Goal: Transaction & Acquisition: Purchase product/service

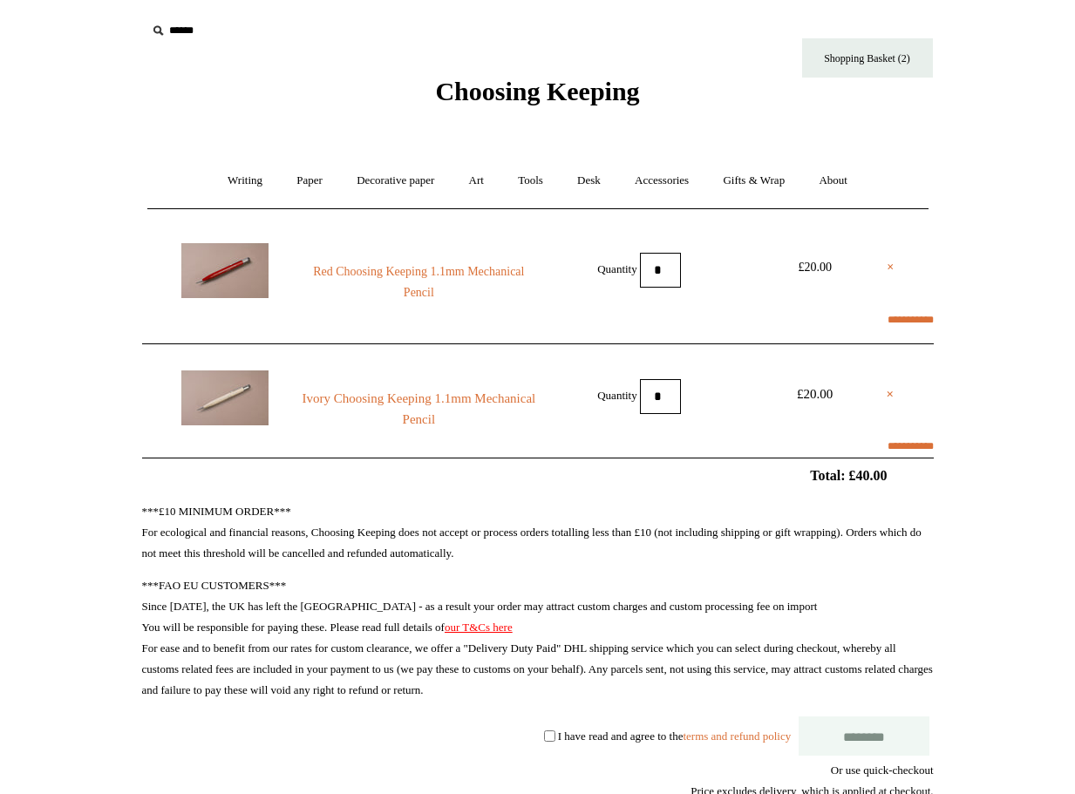
select select "*******"
click at [850, 58] on link "Shopping Basket (2)" at bounding box center [867, 57] width 131 height 39
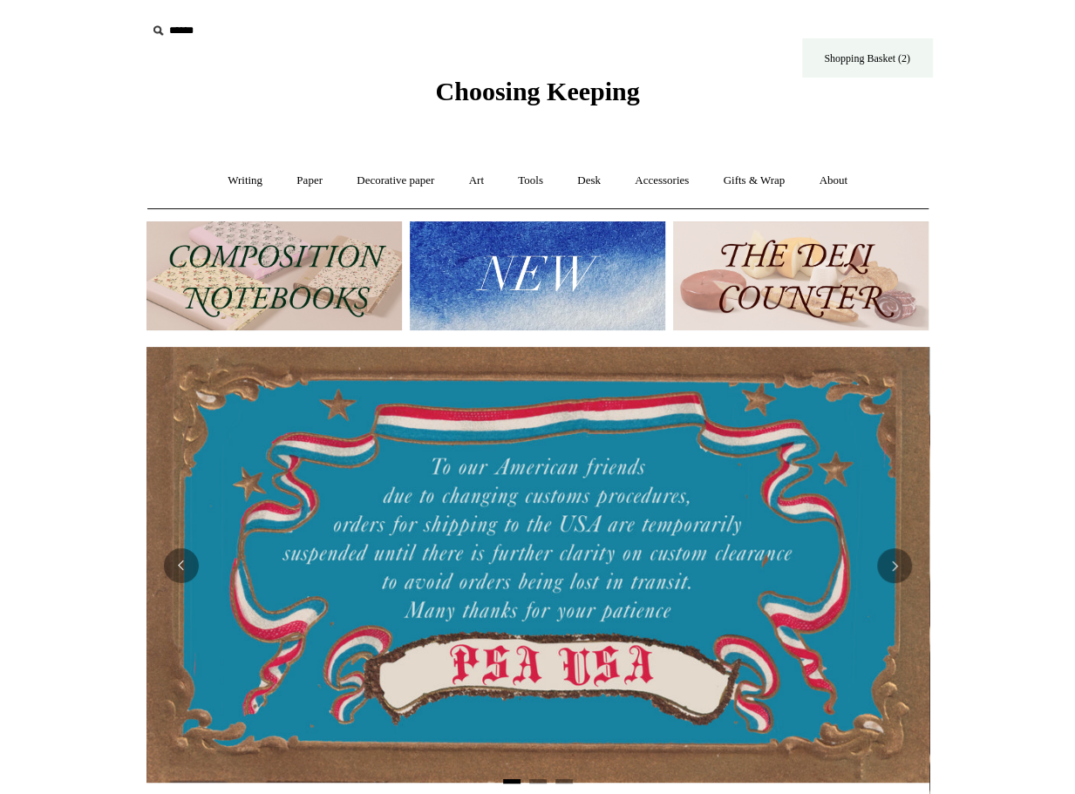
click at [850, 58] on link "Shopping Basket (2)" at bounding box center [867, 57] width 131 height 39
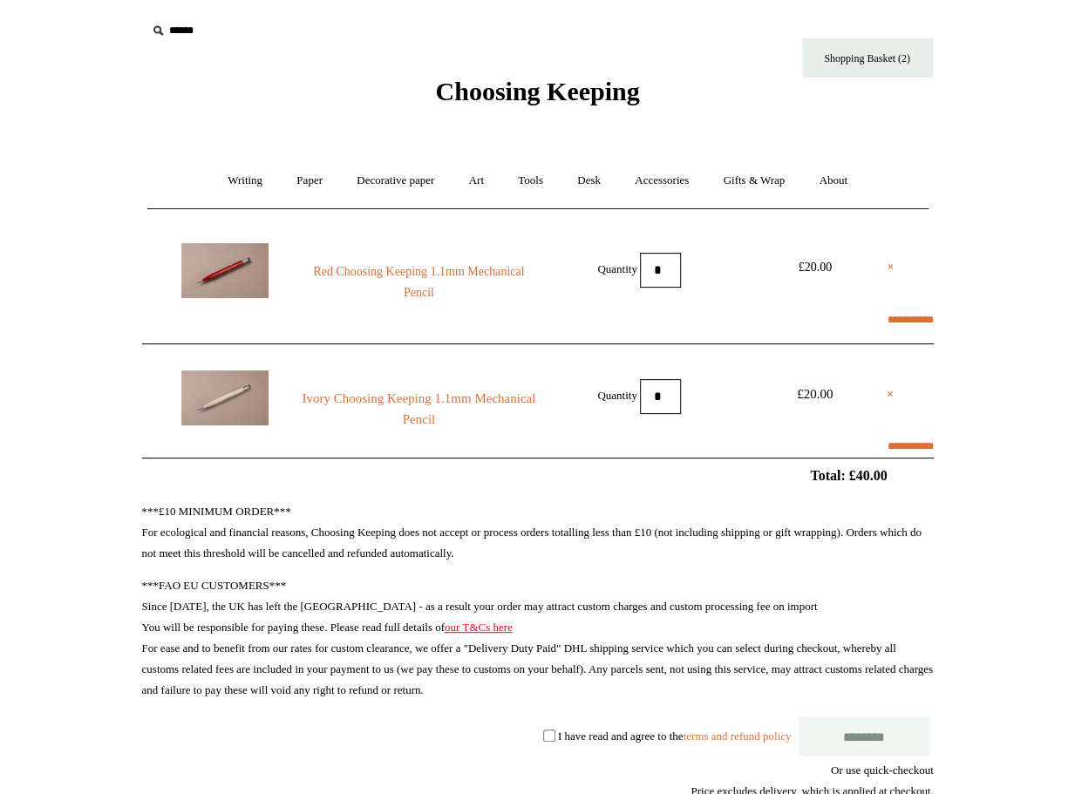
select select "*******"
type input "****"
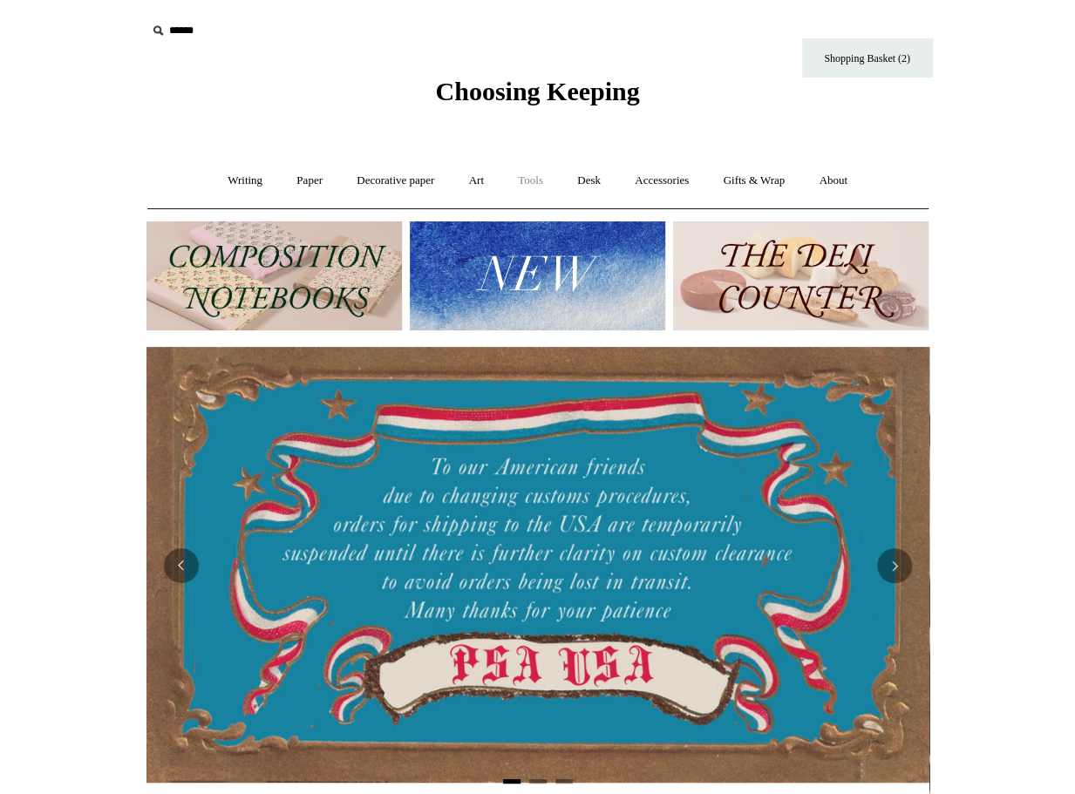
click at [535, 184] on link "Tools +" at bounding box center [530, 181] width 57 height 46
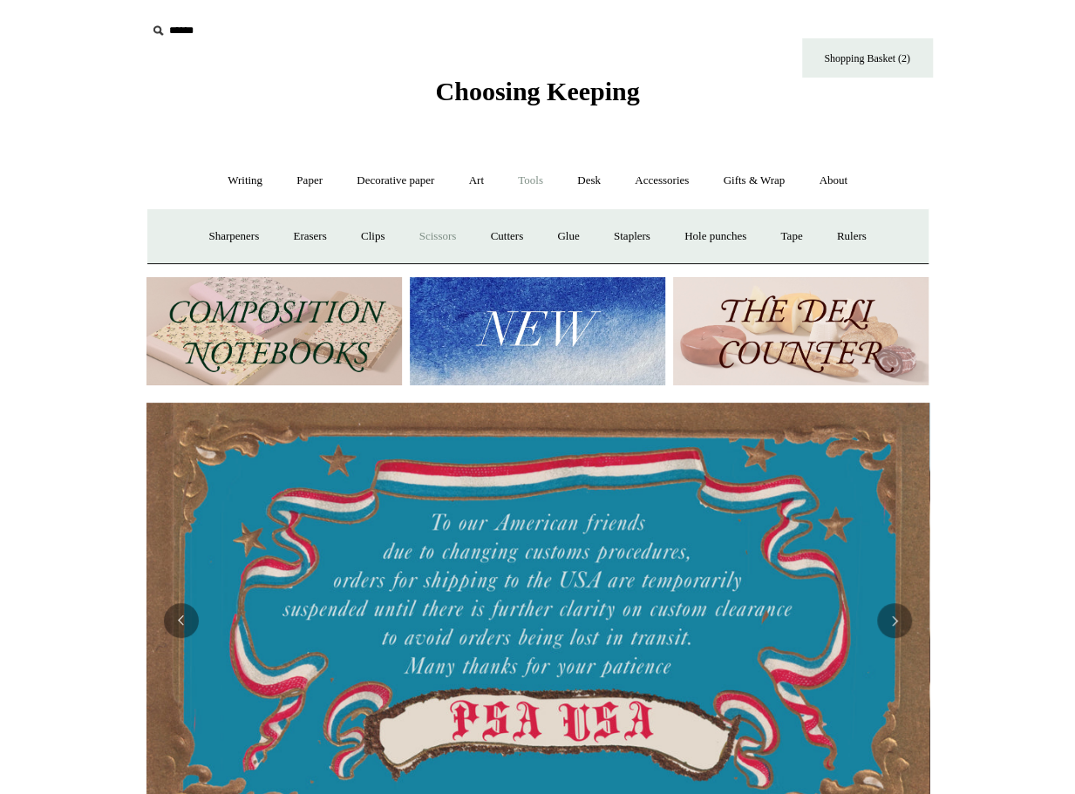
click at [453, 235] on link "Scissors" at bounding box center [438, 237] width 69 height 46
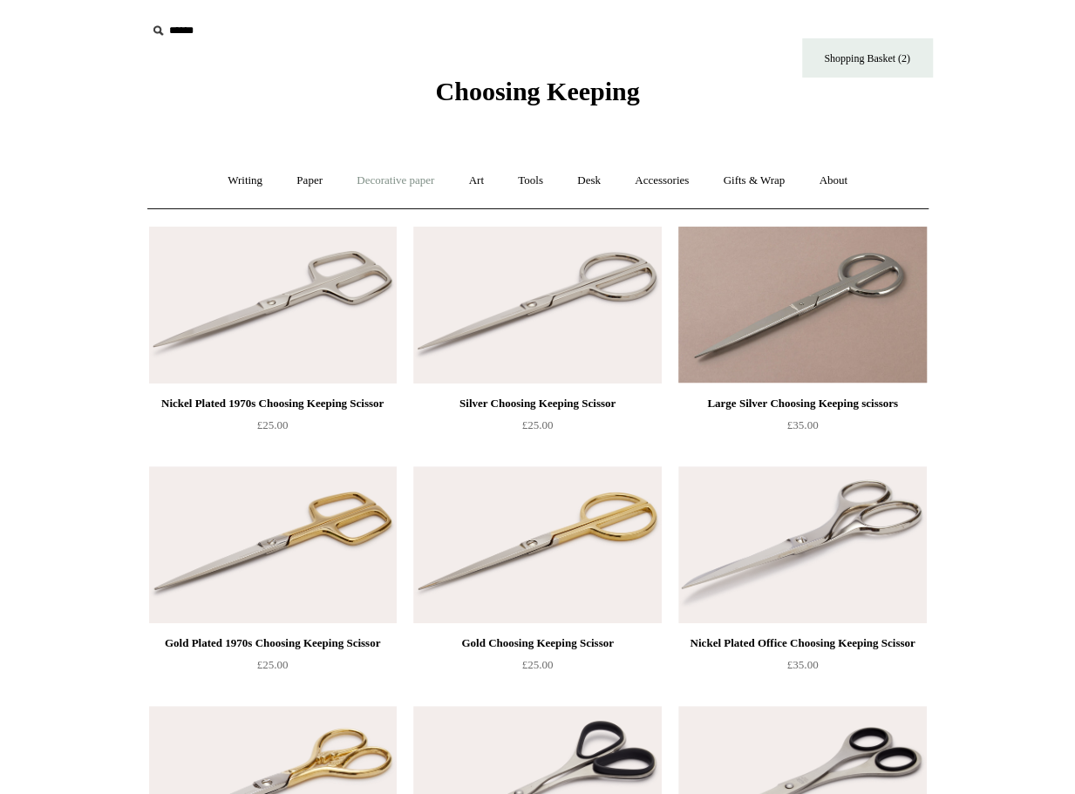
click at [418, 184] on link "Decorative paper +" at bounding box center [395, 181] width 109 height 46
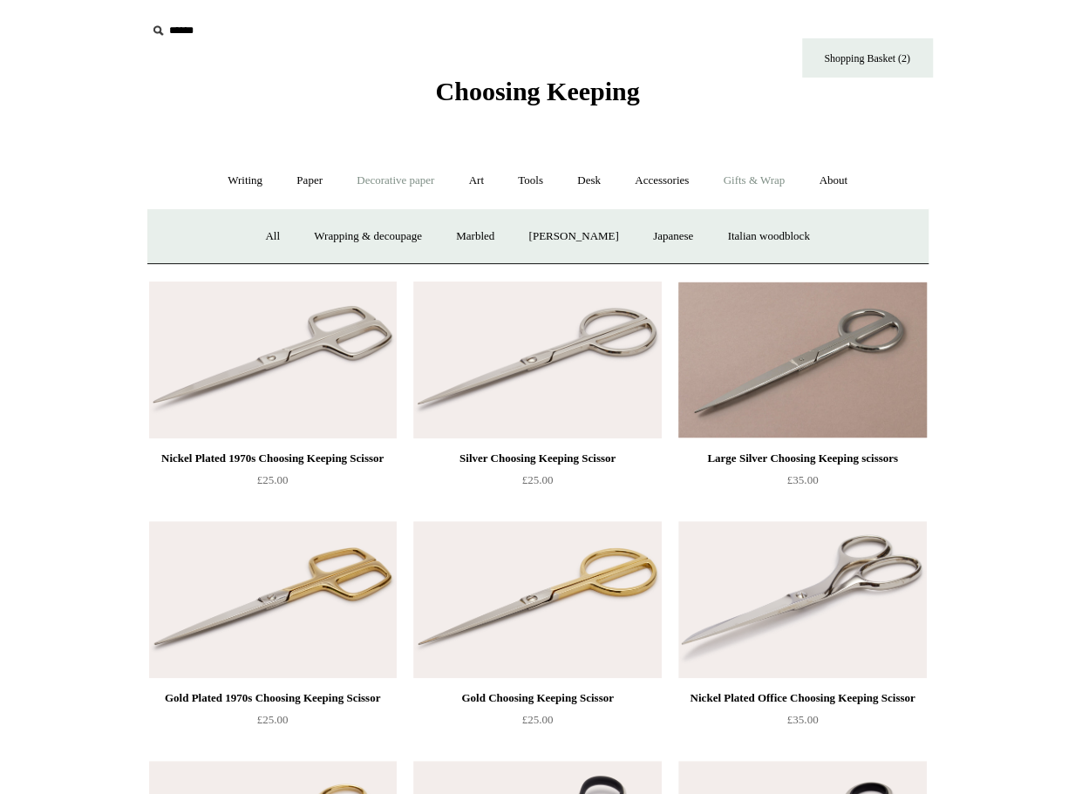
click at [780, 180] on link "Gifts & Wrap +" at bounding box center [753, 181] width 93 height 46
click at [283, 180] on link "Paper +" at bounding box center [310, 181] width 58 height 46
click at [300, 235] on link "Notebooks +" at bounding box center [294, 237] width 80 height 46
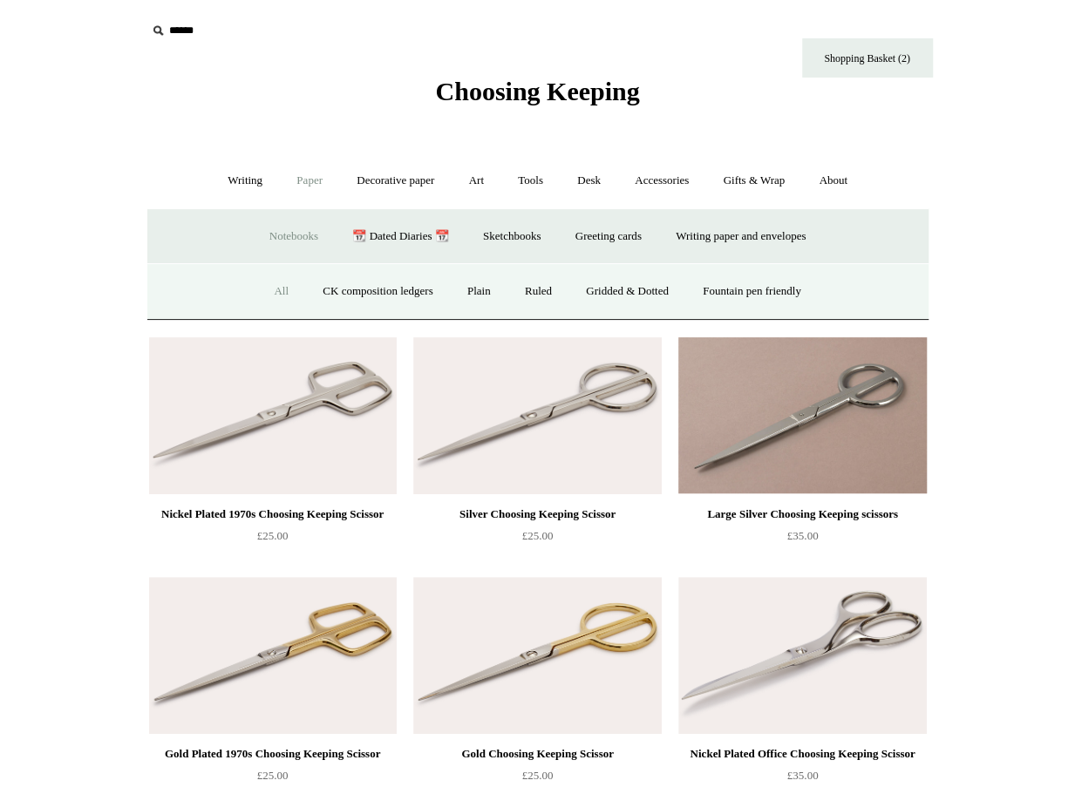
click at [269, 289] on link "All" at bounding box center [281, 292] width 46 height 46
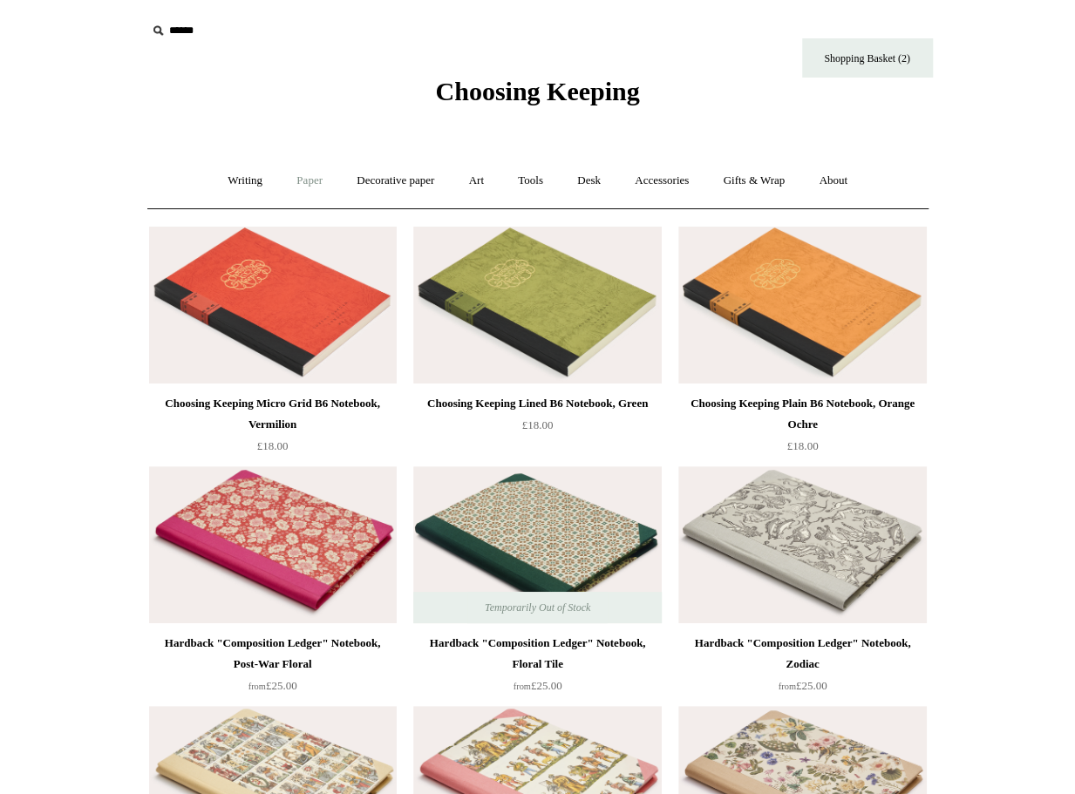
click at [295, 180] on link "Paper +" at bounding box center [310, 181] width 58 height 46
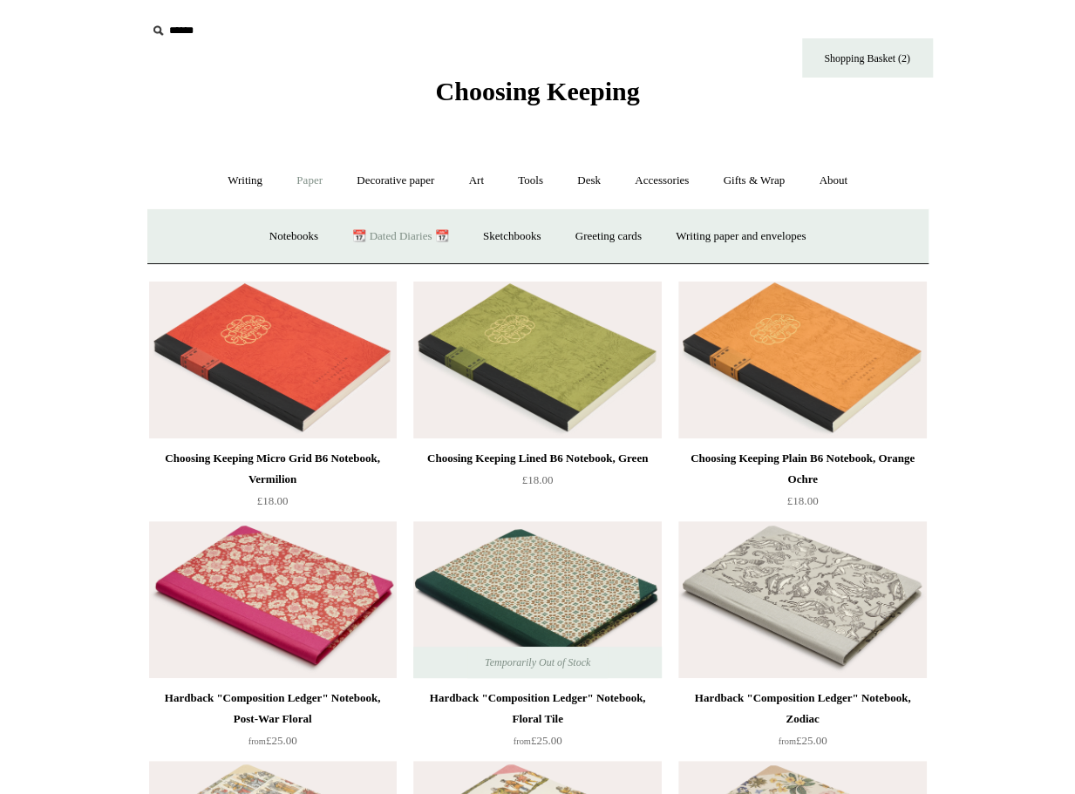
click at [378, 233] on link "📆 Dated Diaries 📆" at bounding box center [400, 237] width 127 height 46
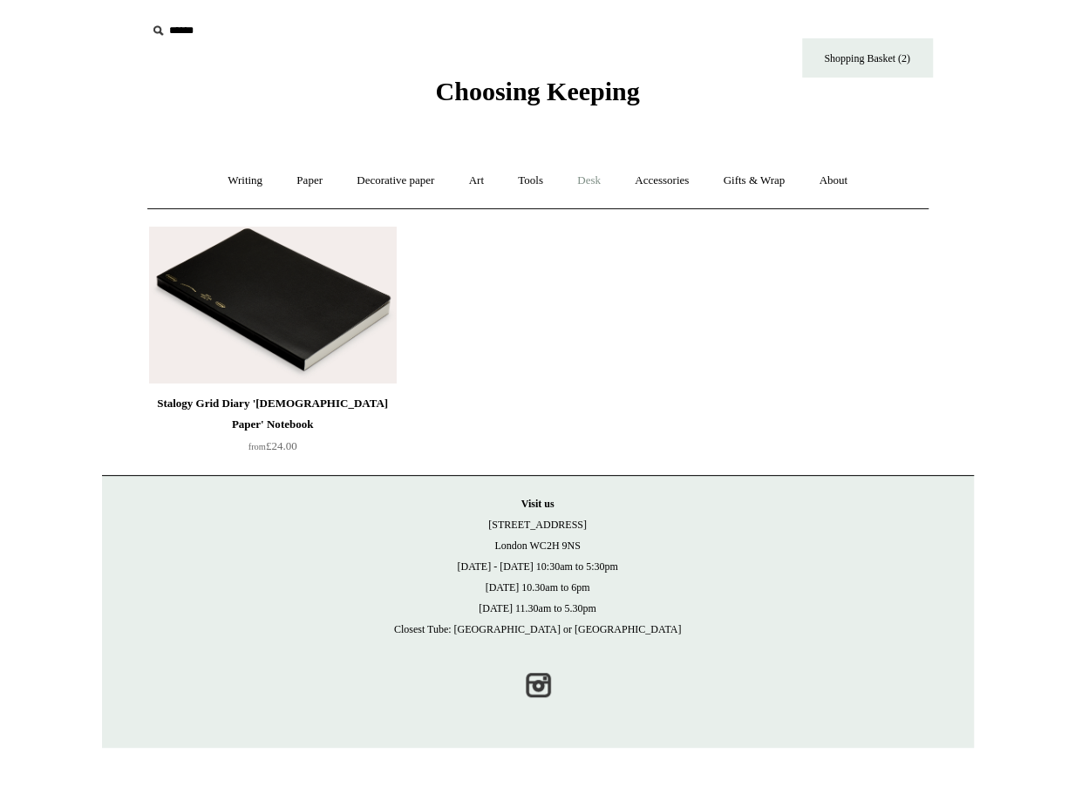
click at [588, 182] on link "Desk +" at bounding box center [589, 181] width 55 height 46
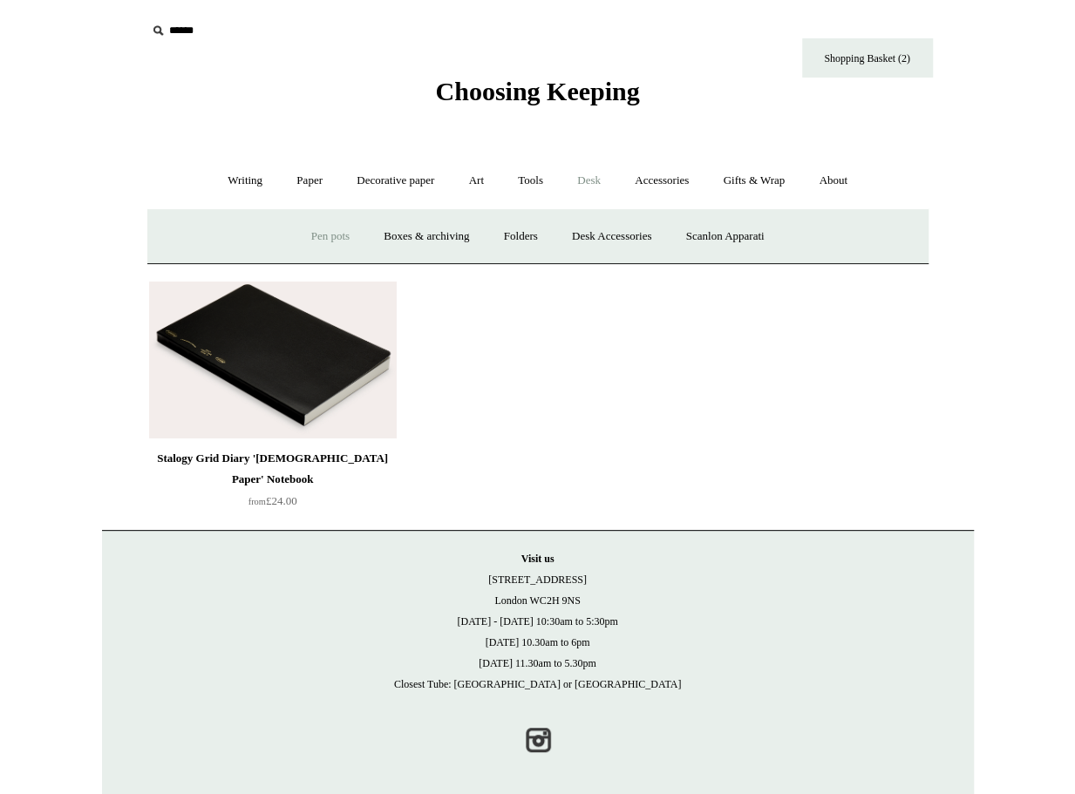
click at [327, 237] on link "Pen pots" at bounding box center [331, 237] width 70 height 46
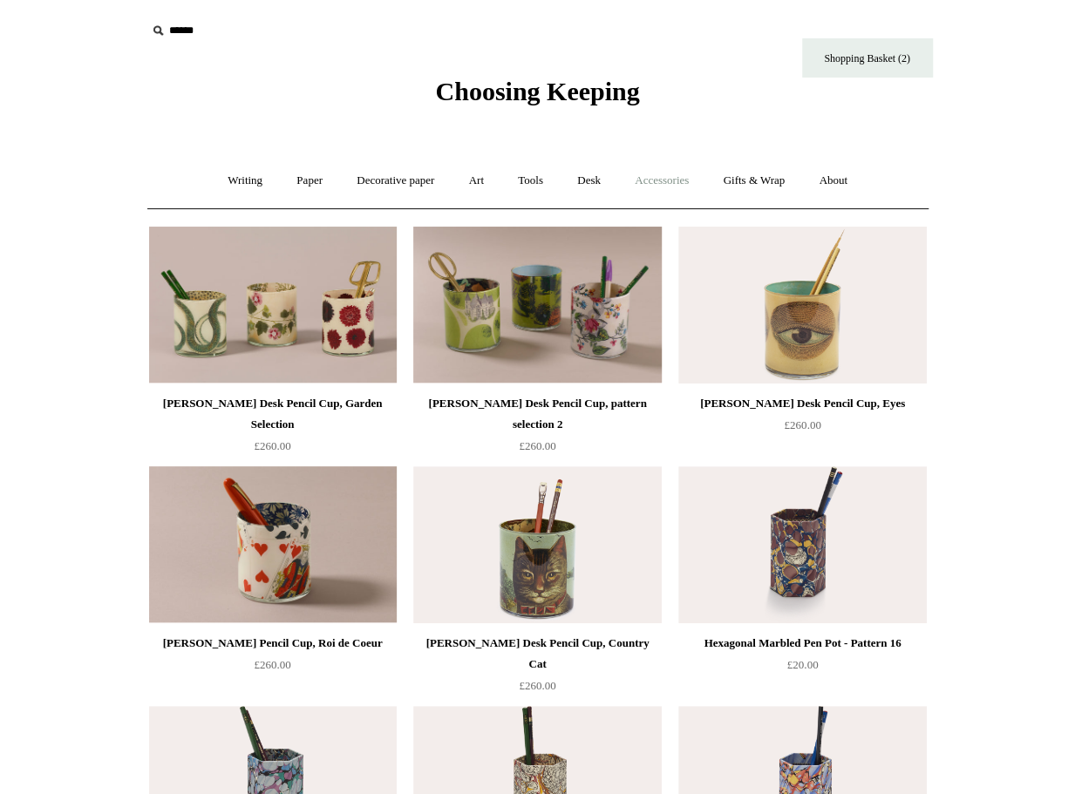
click at [658, 180] on link "Accessories +" at bounding box center [661, 181] width 85 height 46
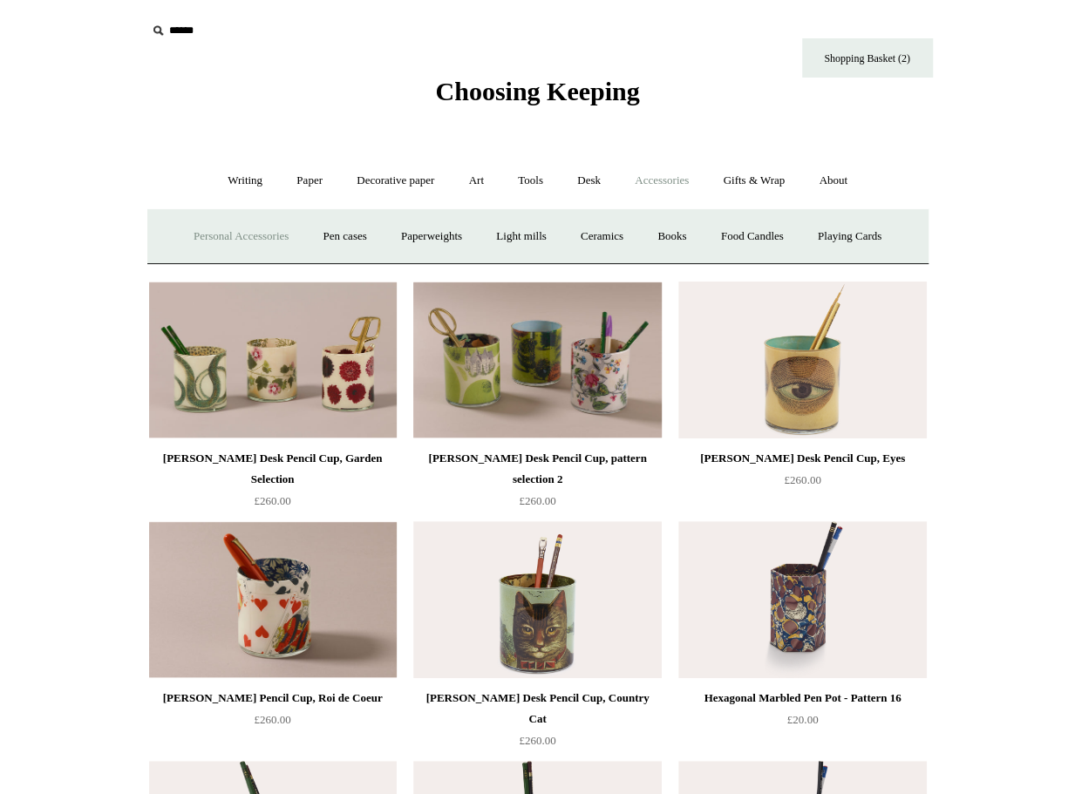
click at [269, 239] on link "Personal Accessories +" at bounding box center [241, 237] width 126 height 46
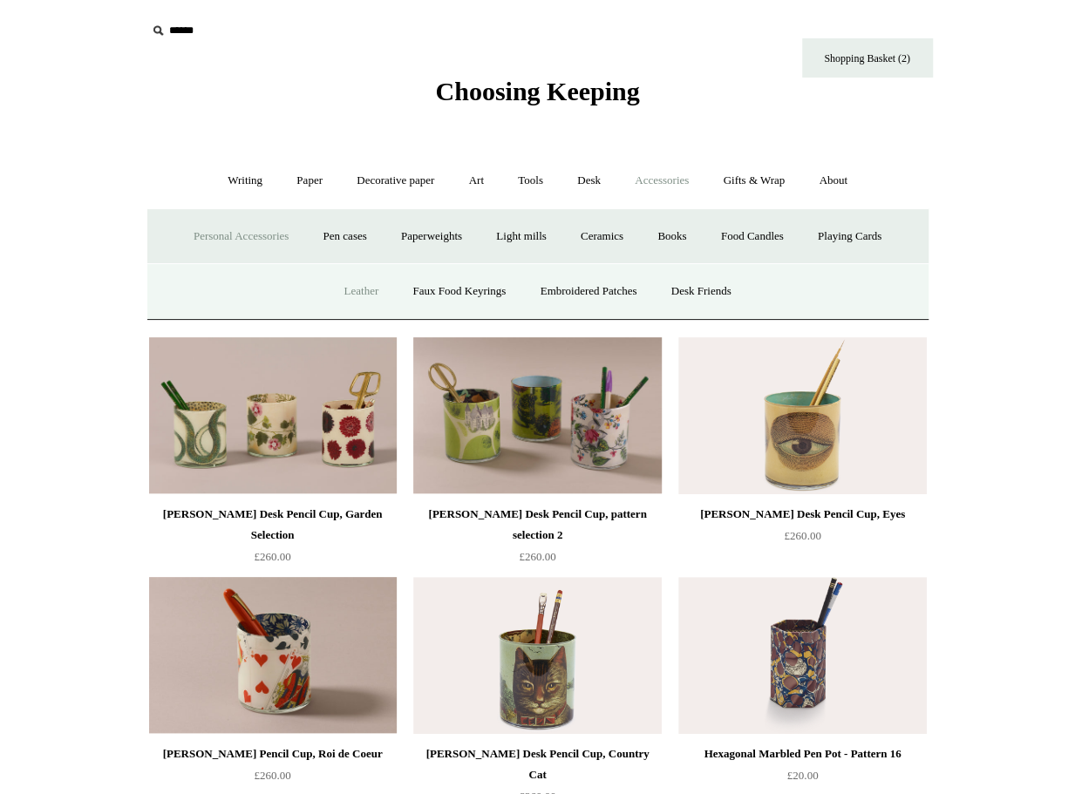
click at [337, 290] on link "Leather" at bounding box center [361, 292] width 66 height 46
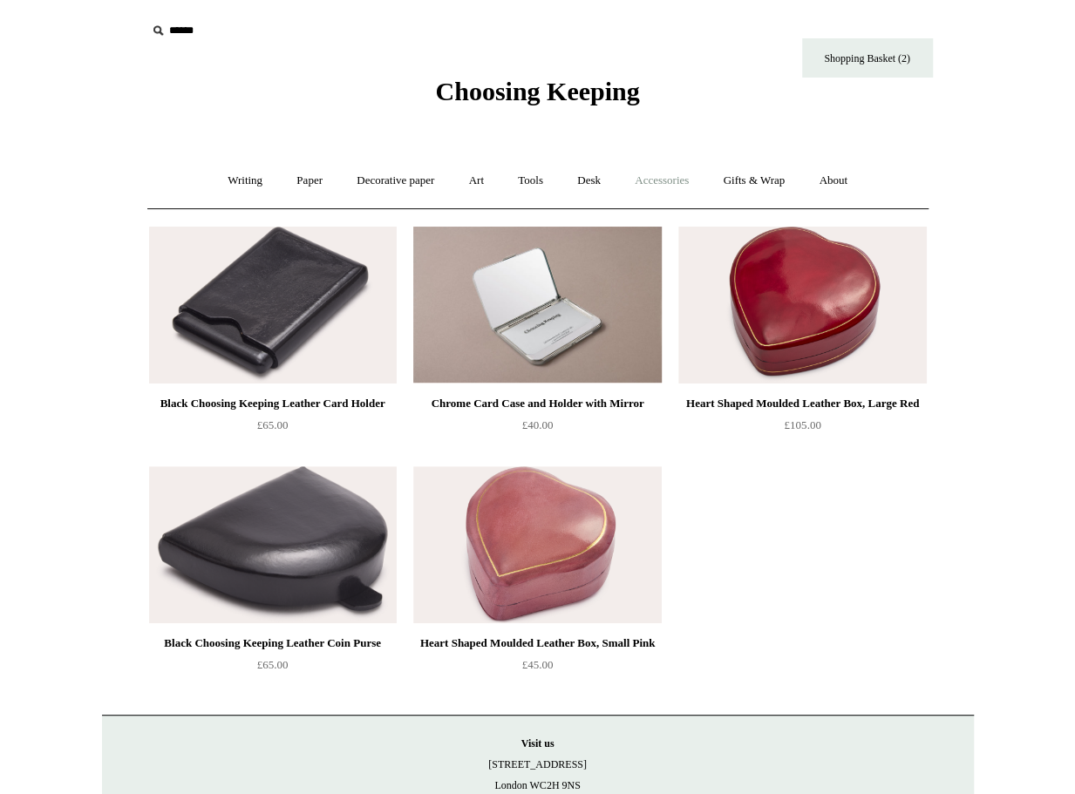
click at [657, 187] on link "Accessories +" at bounding box center [661, 181] width 85 height 46
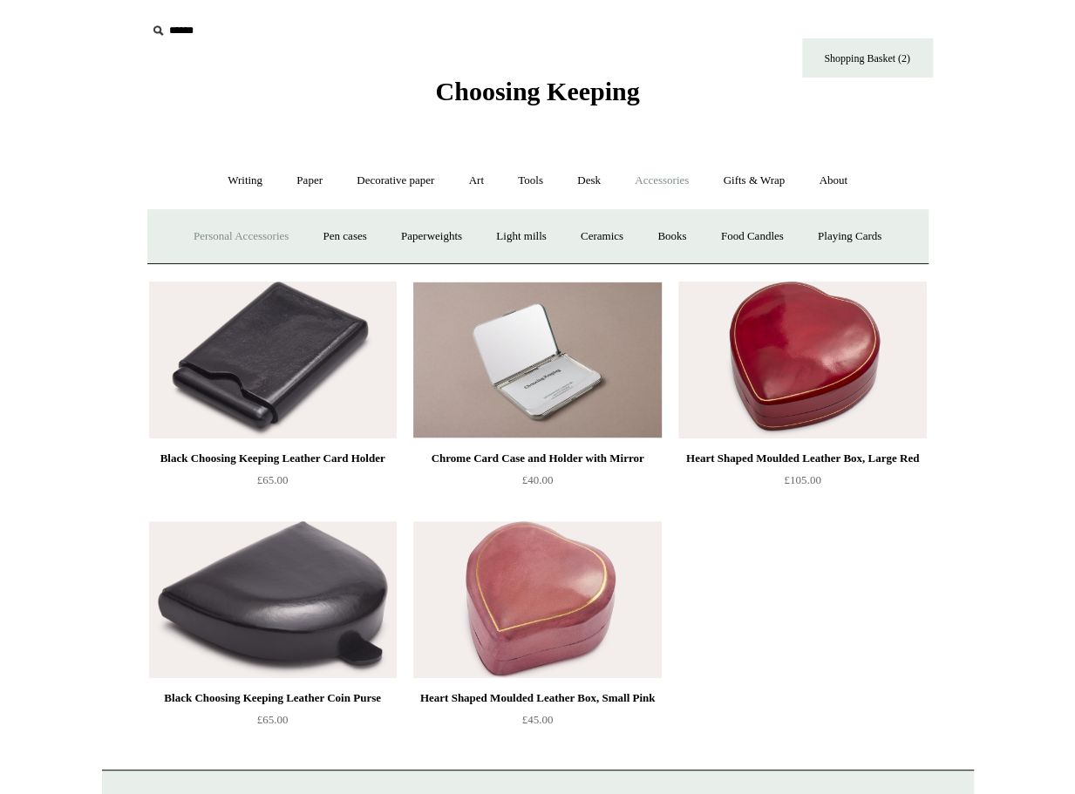
click at [270, 235] on link "Personal Accessories +" at bounding box center [241, 237] width 126 height 46
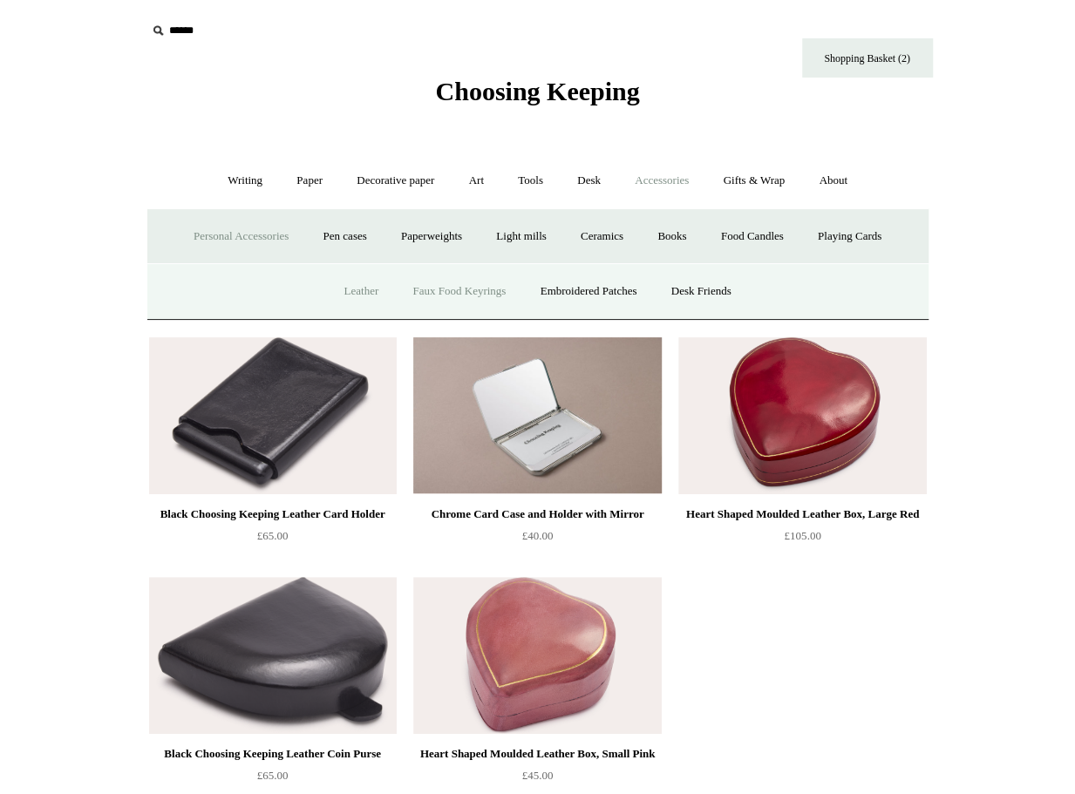
click at [472, 290] on link "Faux Food Keyrings" at bounding box center [459, 292] width 125 height 46
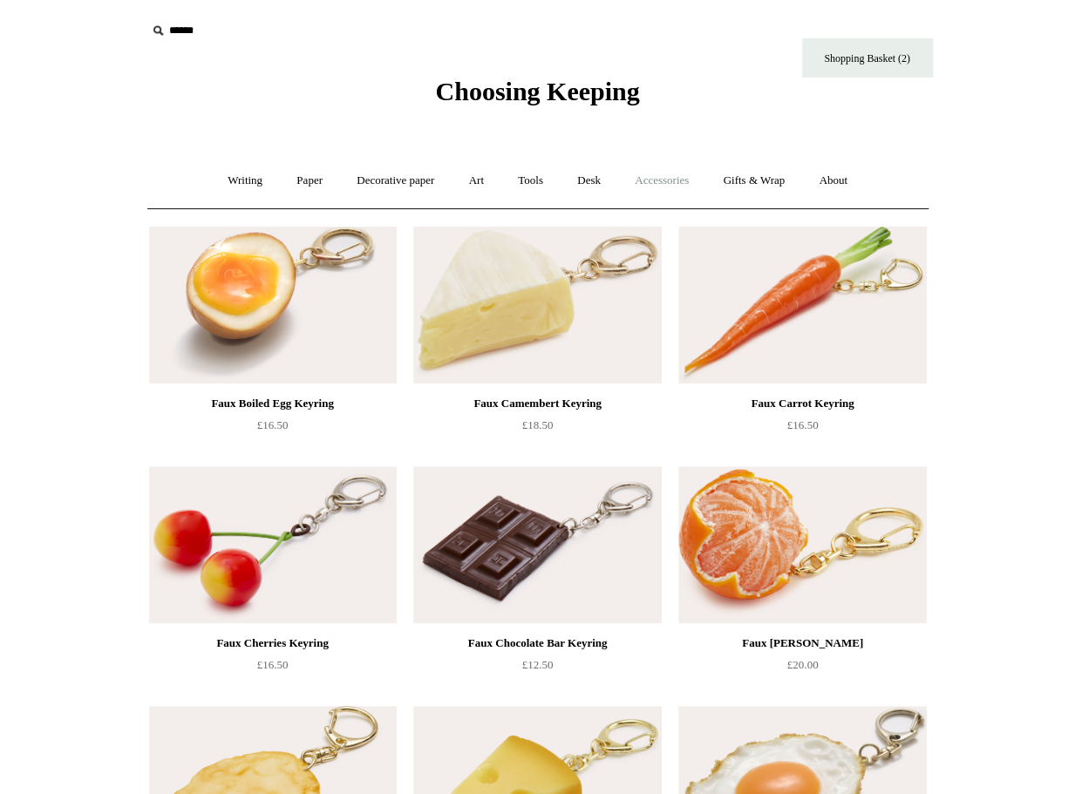
click at [659, 181] on link "Accessories +" at bounding box center [661, 181] width 85 height 46
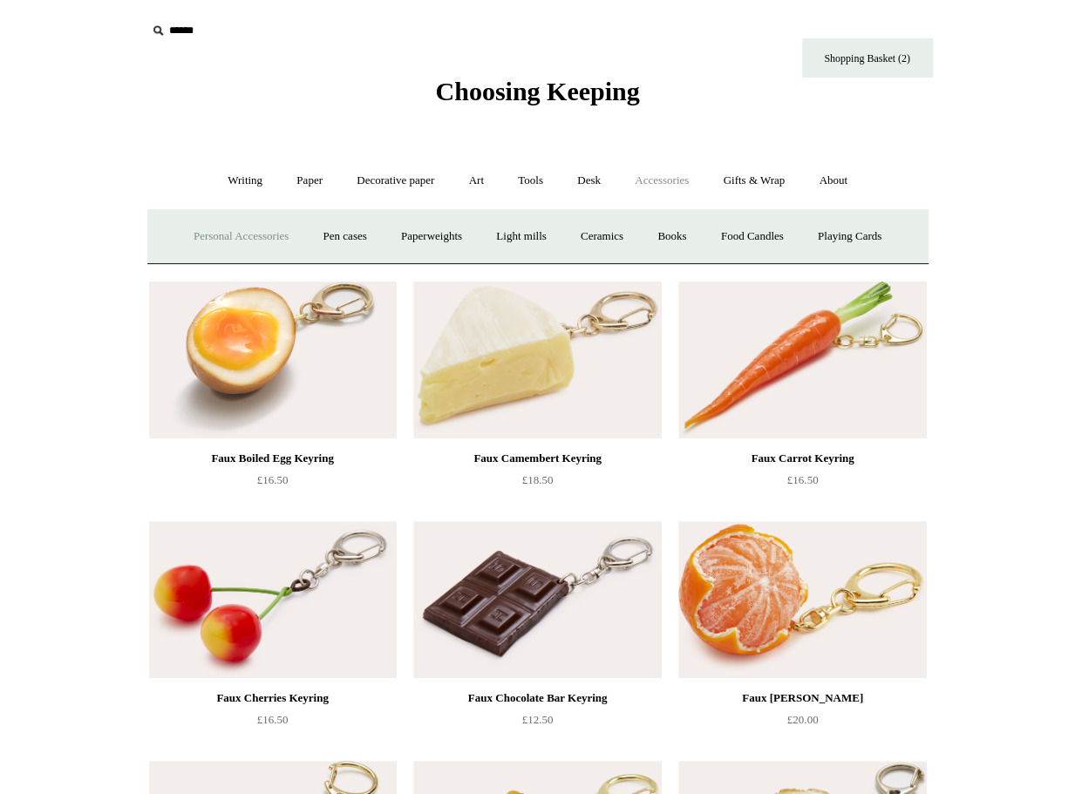
click at [261, 239] on link "Personal Accessories +" at bounding box center [241, 237] width 126 height 46
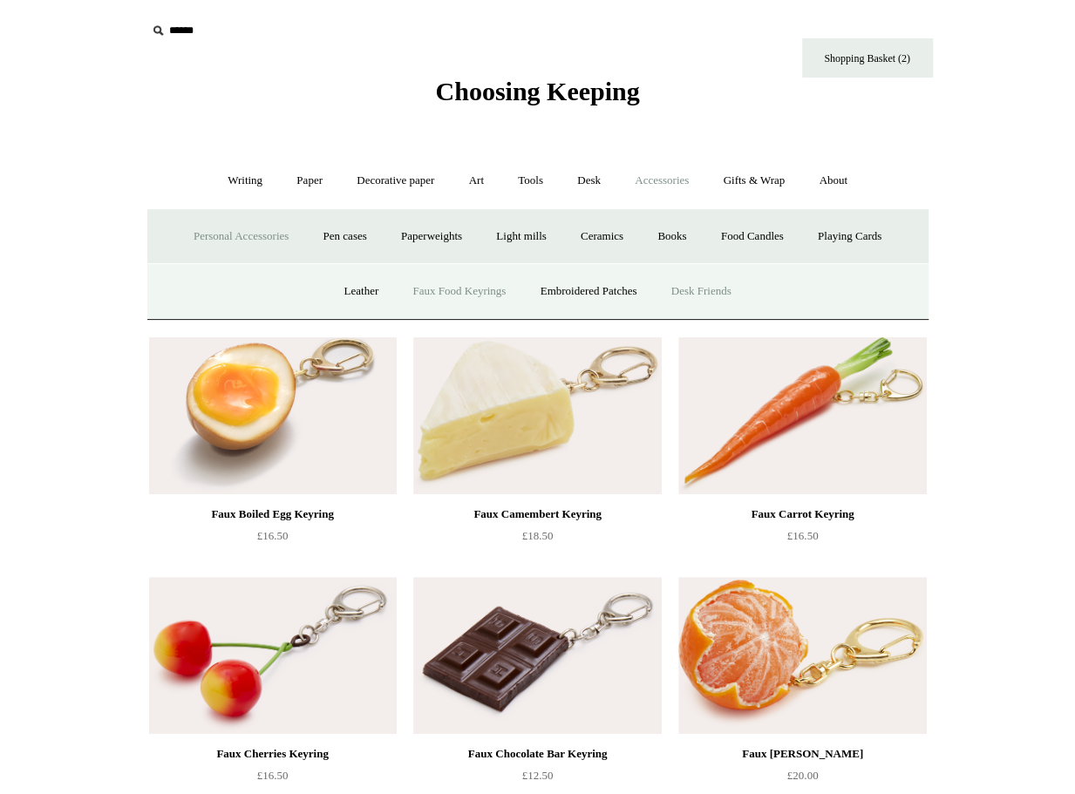
click at [690, 292] on link "Desk Friends" at bounding box center [702, 292] width 92 height 46
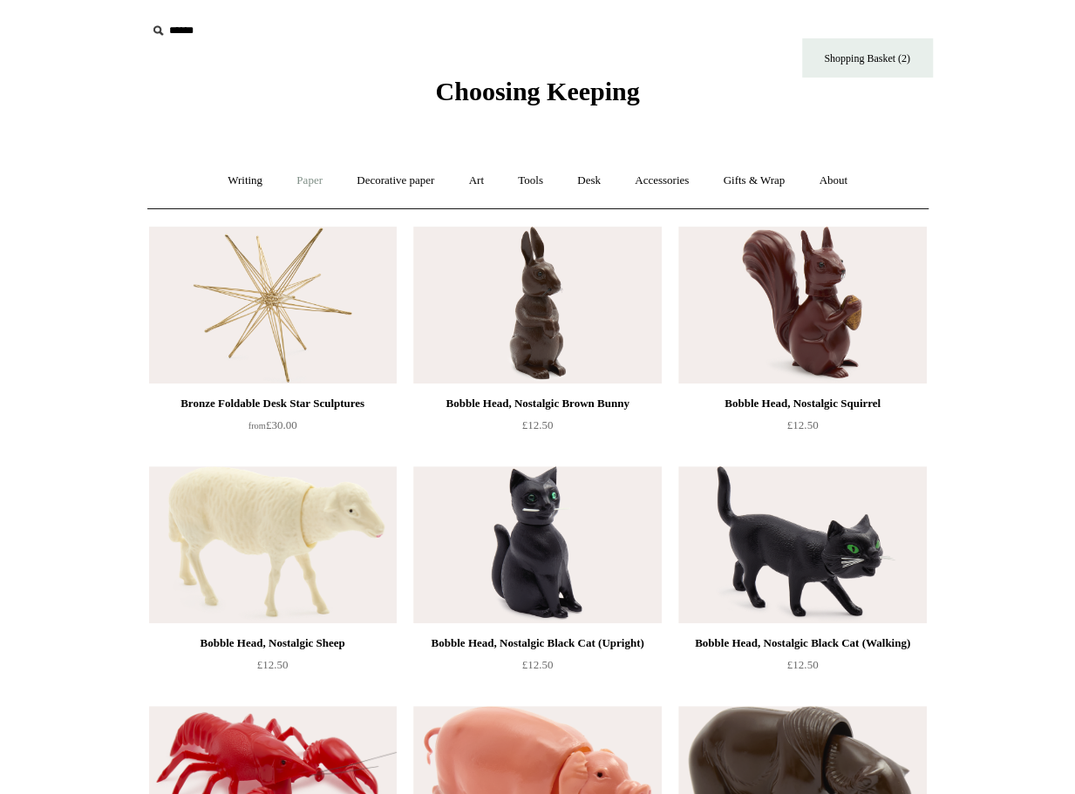
click at [302, 182] on link "Paper +" at bounding box center [310, 181] width 58 height 46
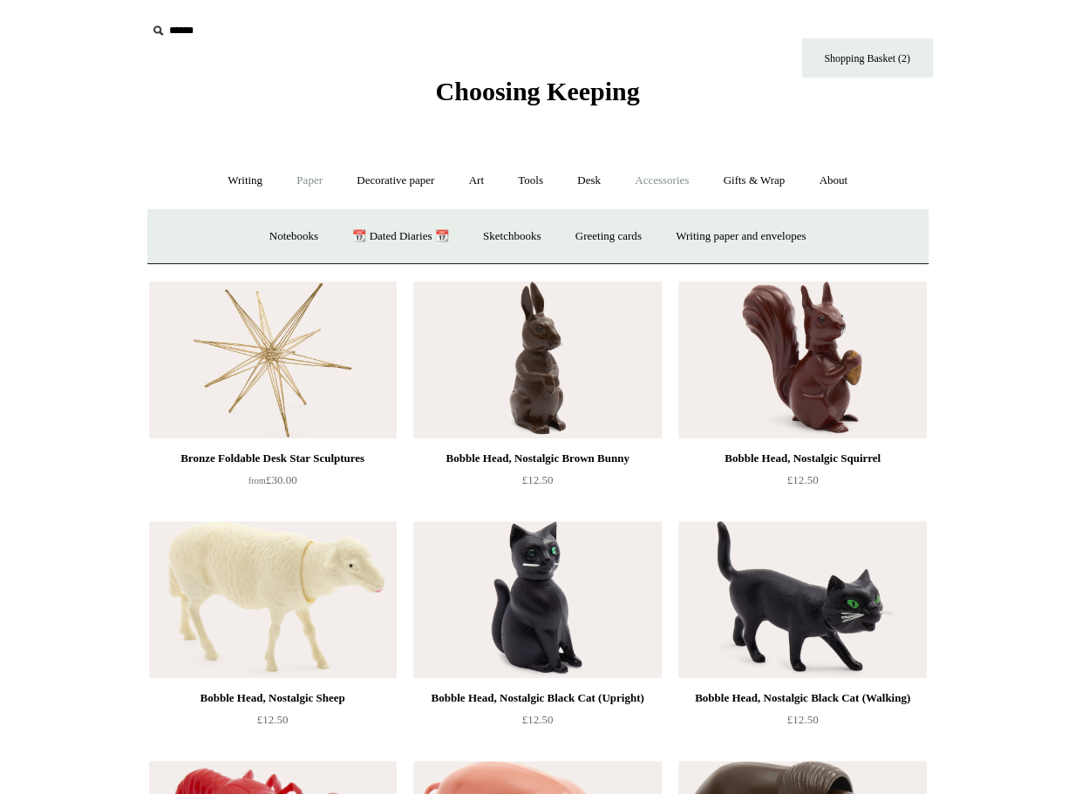
click at [681, 184] on link "Accessories +" at bounding box center [661, 181] width 85 height 46
click at [342, 237] on link "Pen cases" at bounding box center [344, 237] width 75 height 46
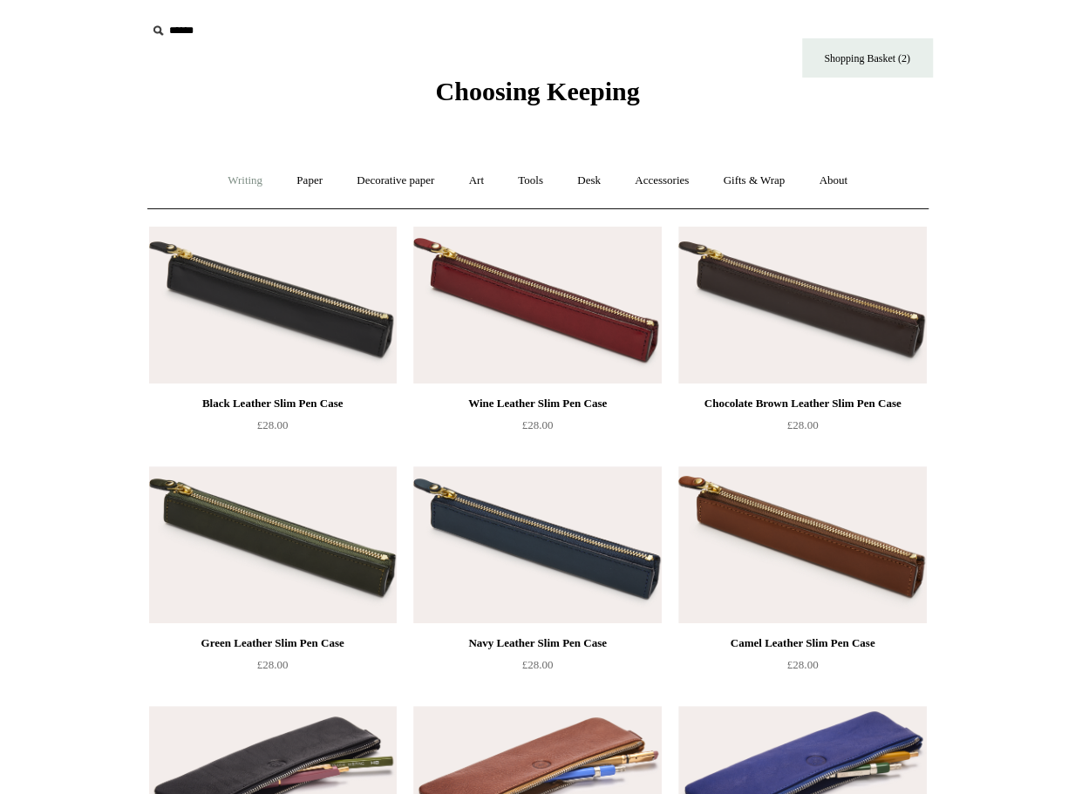
click at [248, 184] on link "Writing +" at bounding box center [245, 181] width 66 height 46
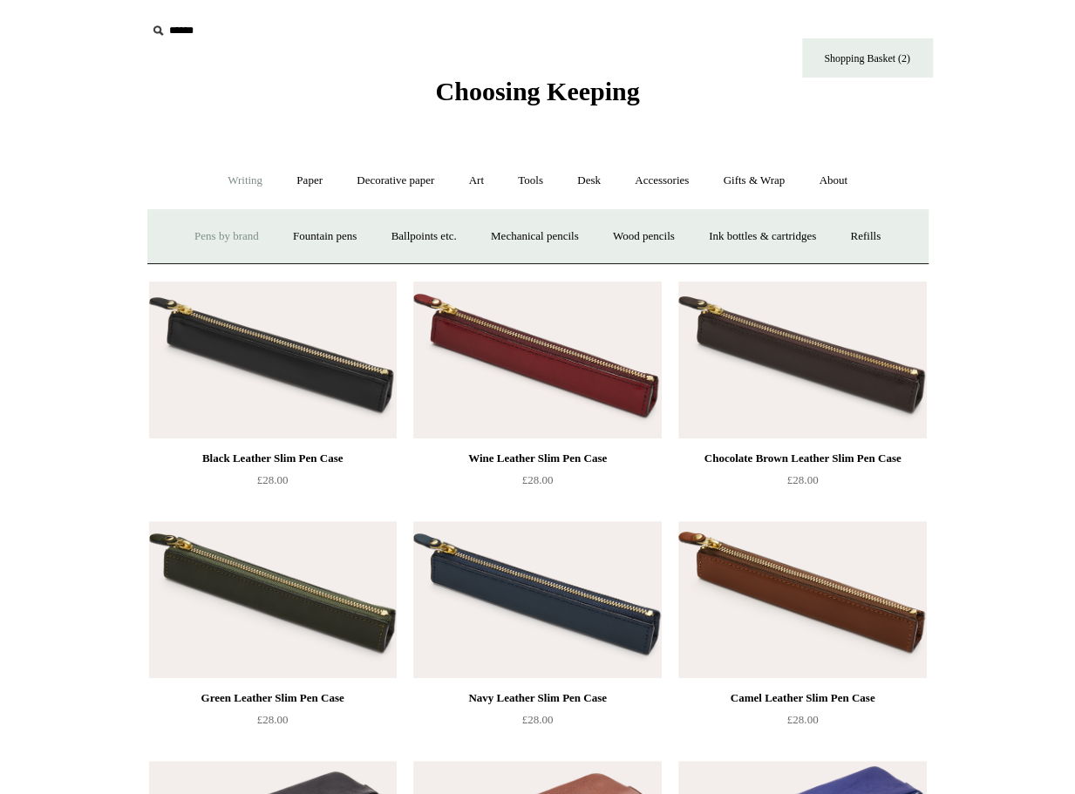
click at [226, 237] on link "Pens by brand +" at bounding box center [227, 237] width 96 height 46
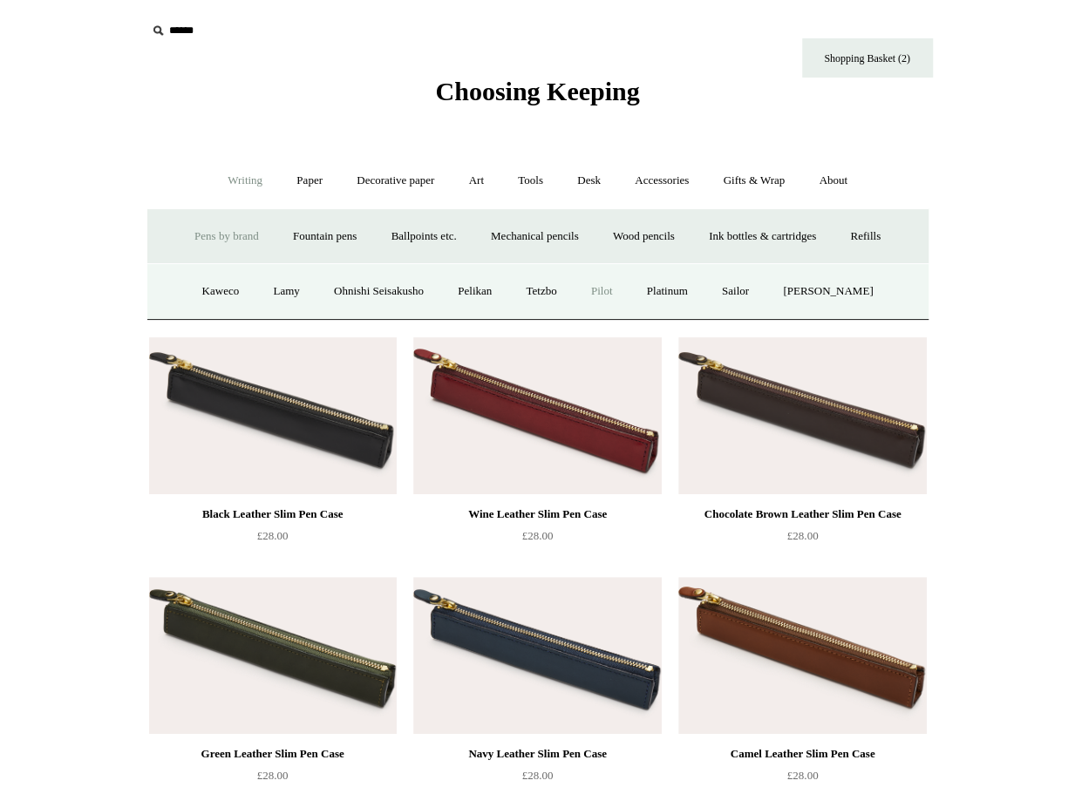
click at [614, 290] on link "Pilot" at bounding box center [601, 292] width 53 height 46
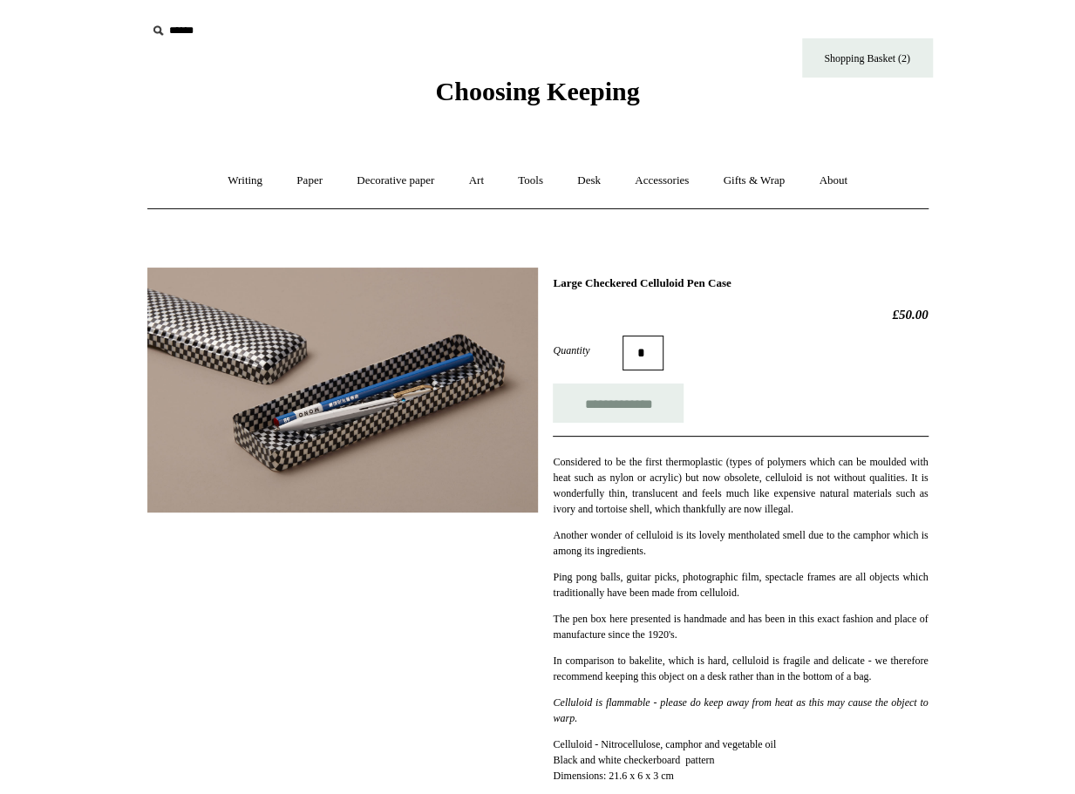
click at [367, 398] on img at bounding box center [342, 390] width 391 height 245
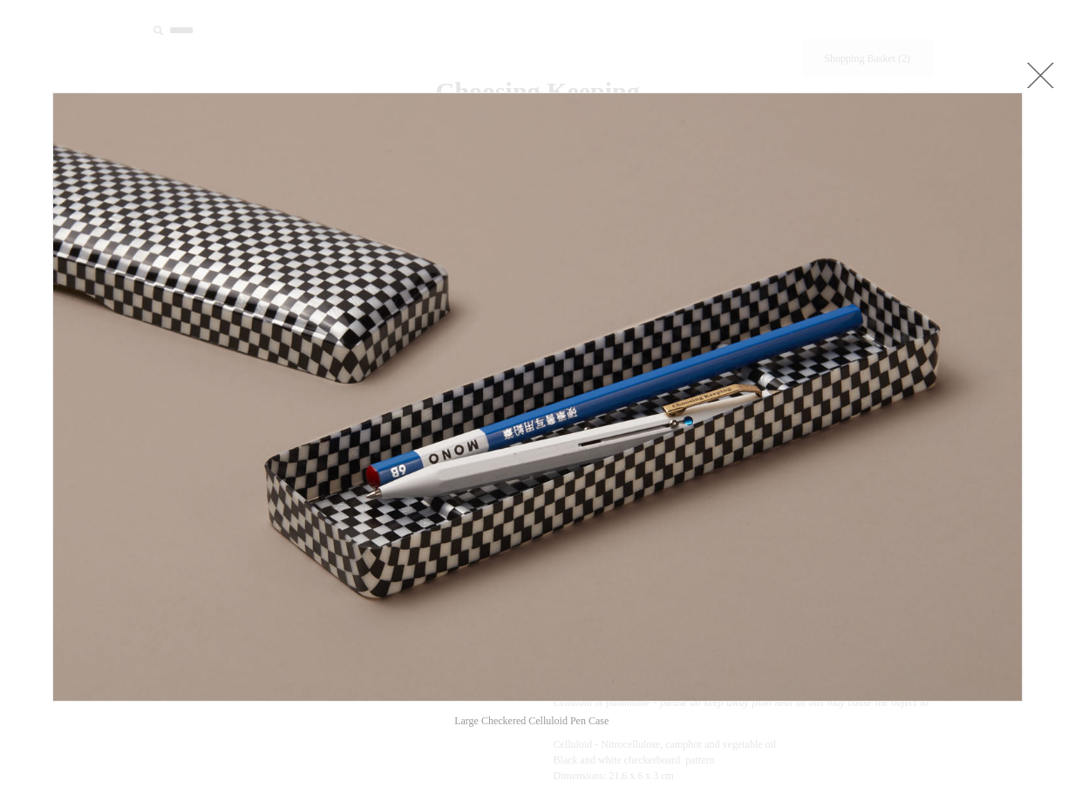
click at [1046, 79] on link at bounding box center [1040, 75] width 35 height 35
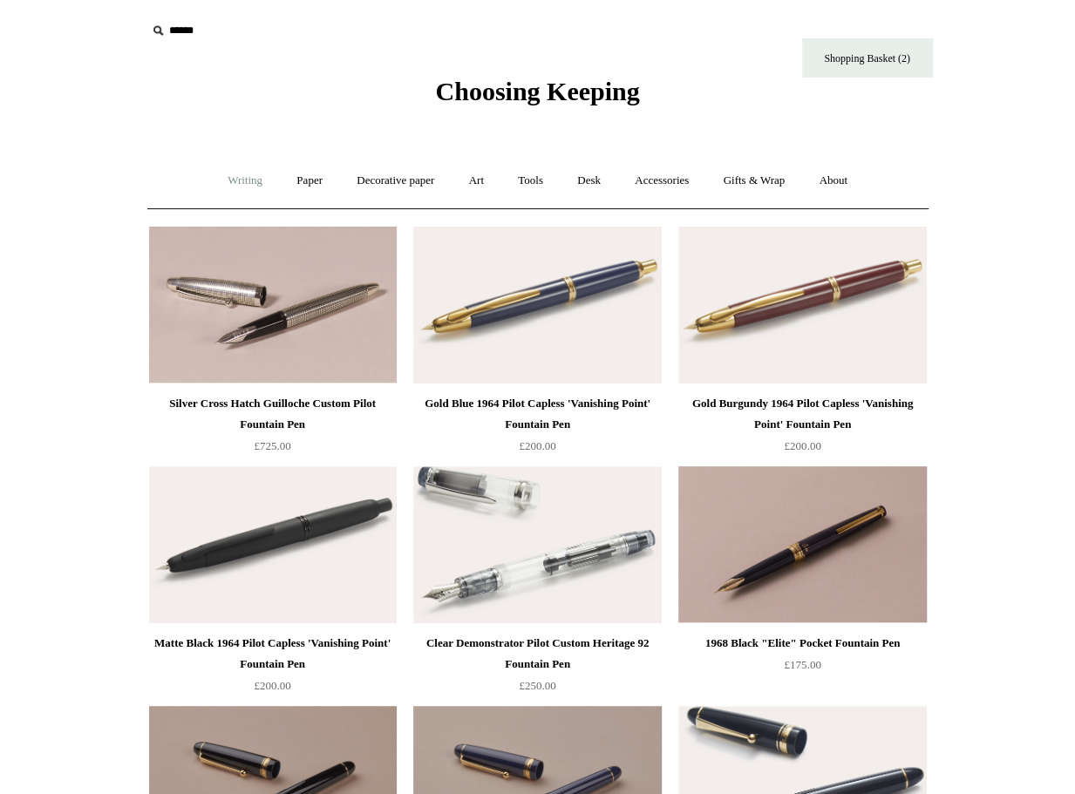
click at [248, 186] on link "Writing +" at bounding box center [245, 181] width 66 height 46
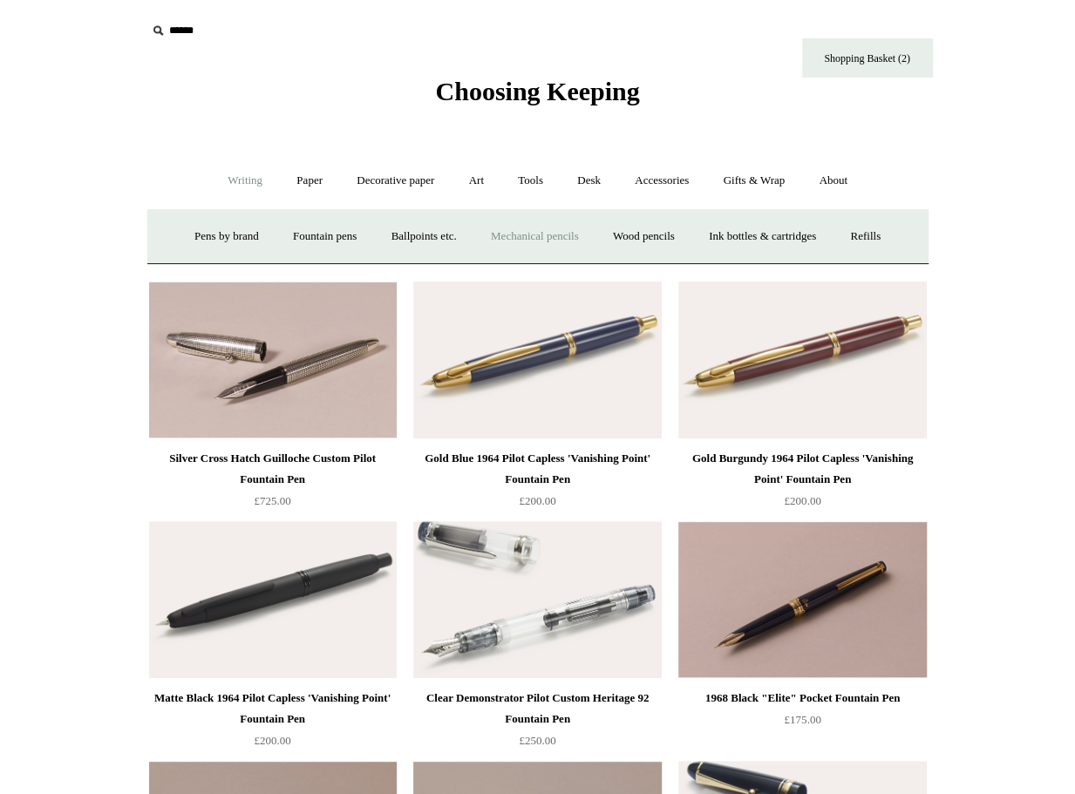
click at [513, 233] on link "Mechanical pencils +" at bounding box center [534, 237] width 119 height 46
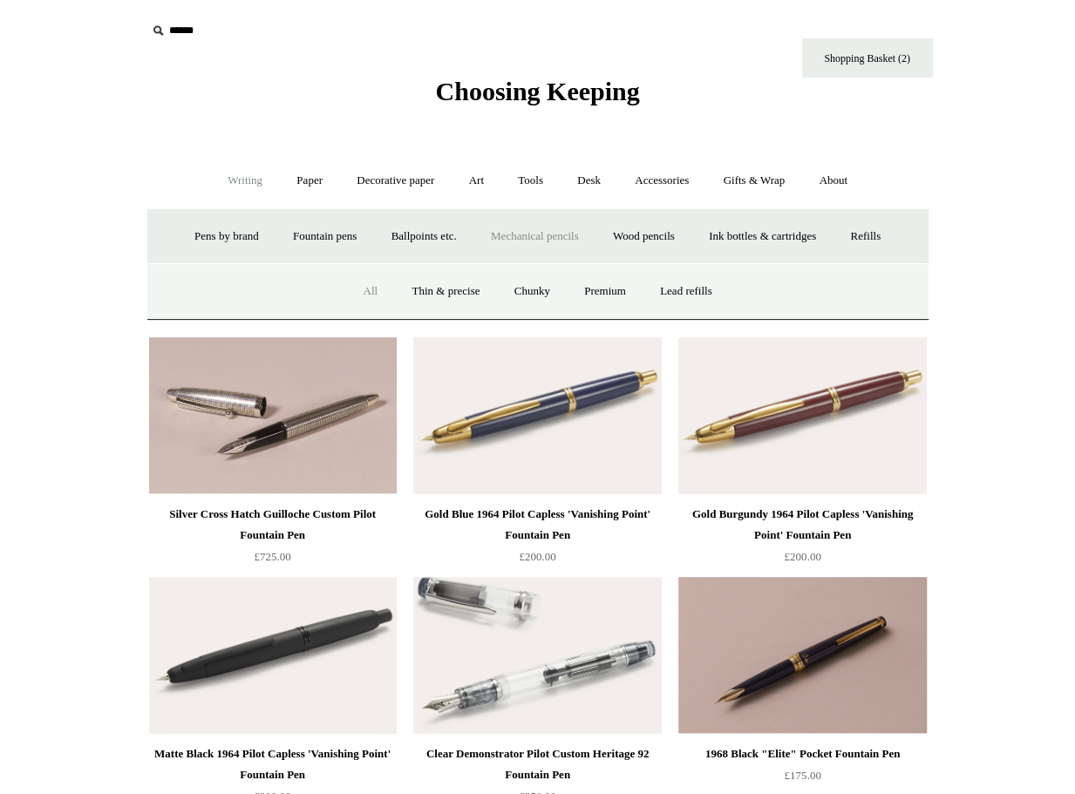
click at [359, 291] on link "All" at bounding box center [370, 292] width 46 height 46
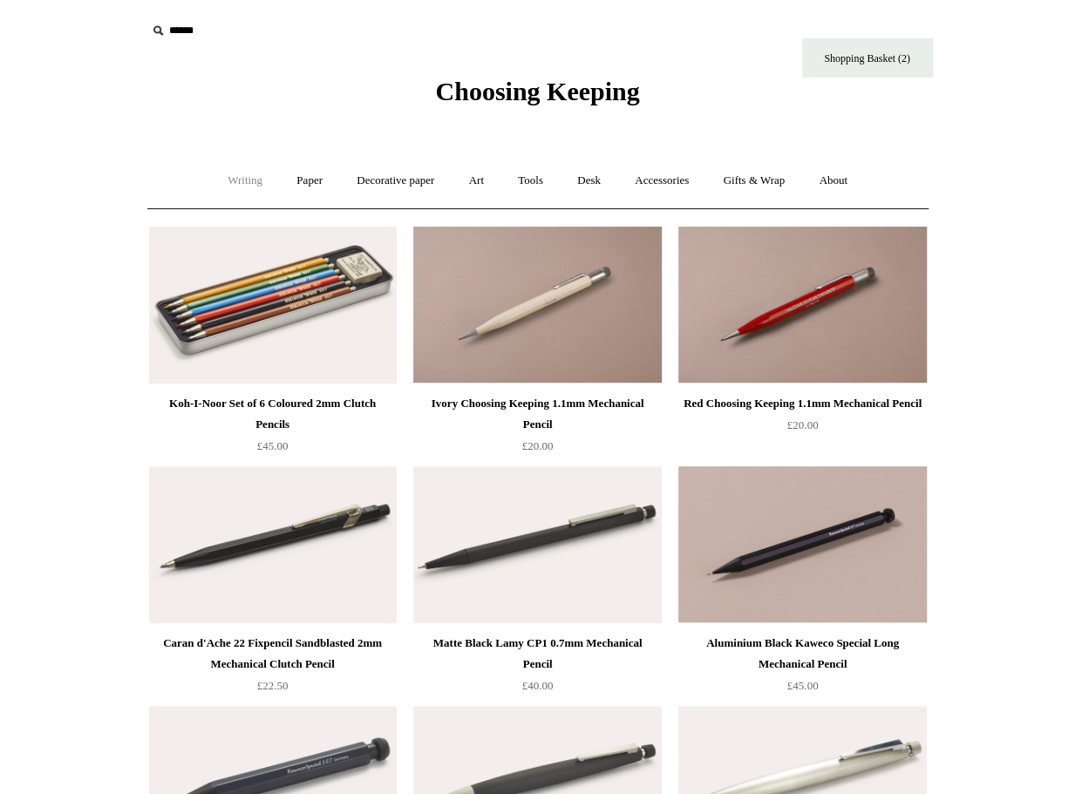
click at [238, 178] on link "Writing +" at bounding box center [245, 181] width 66 height 46
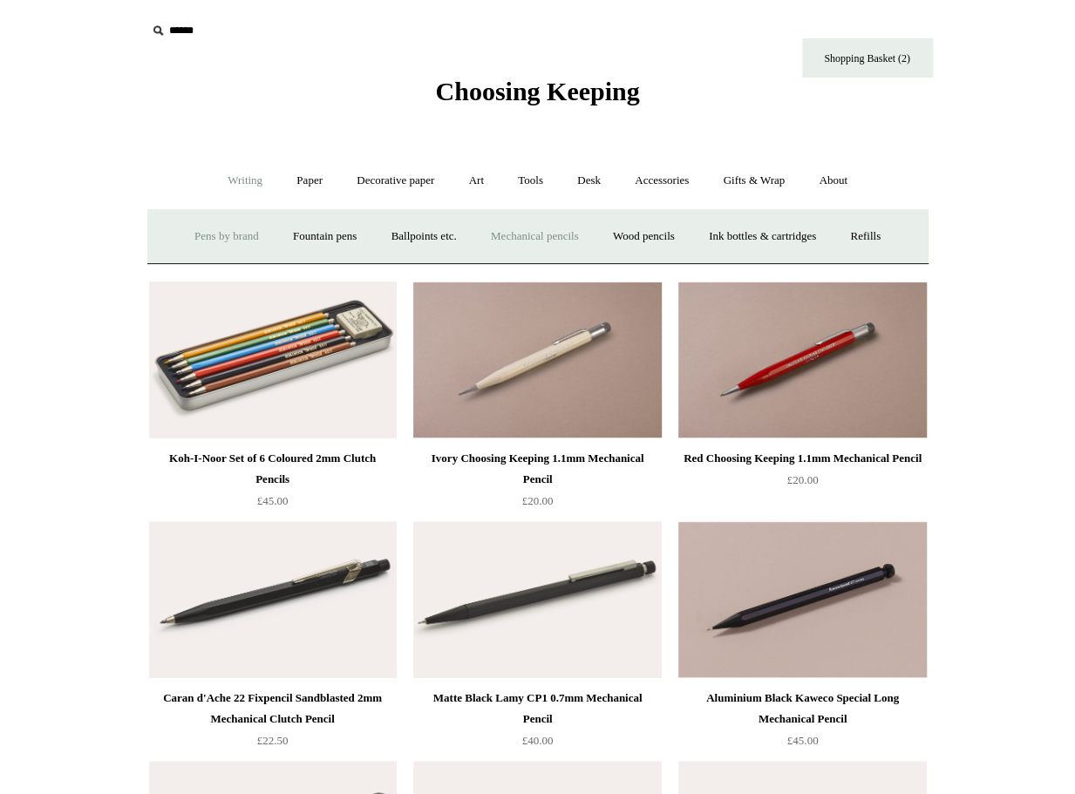
click at [229, 238] on link "Pens by brand +" at bounding box center [227, 237] width 96 height 46
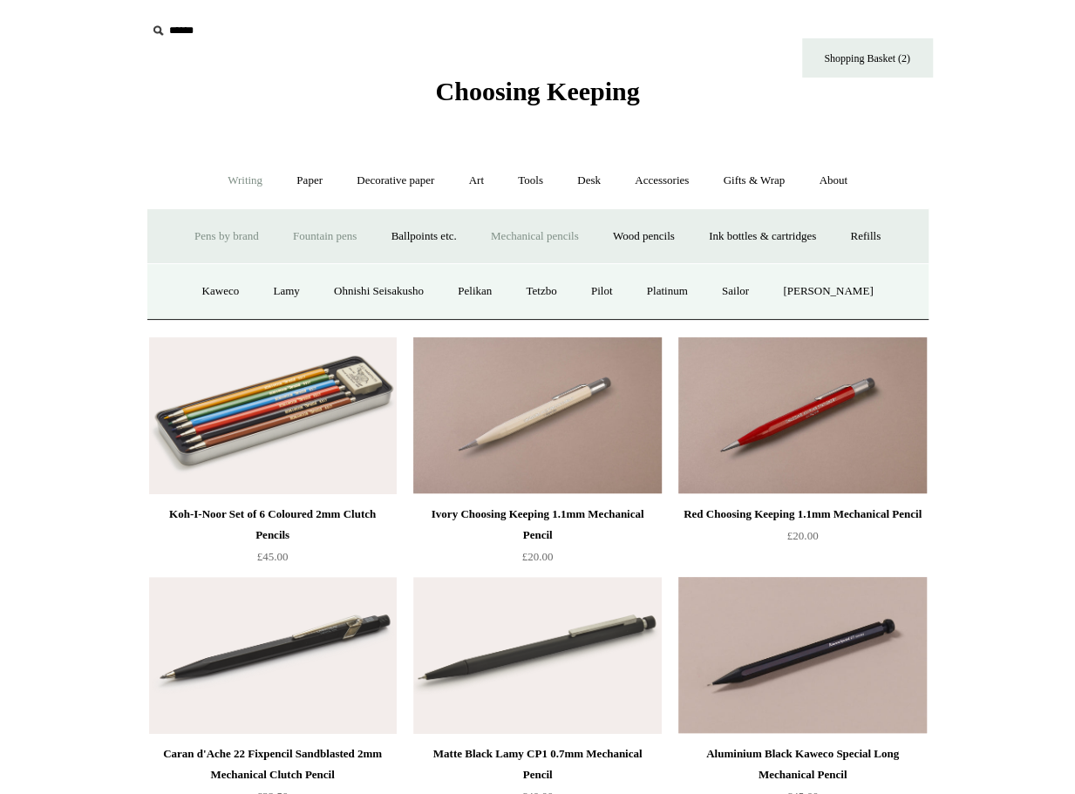
click at [341, 240] on link "Fountain pens +" at bounding box center [324, 237] width 95 height 46
click at [214, 294] on link "All" at bounding box center [230, 292] width 46 height 46
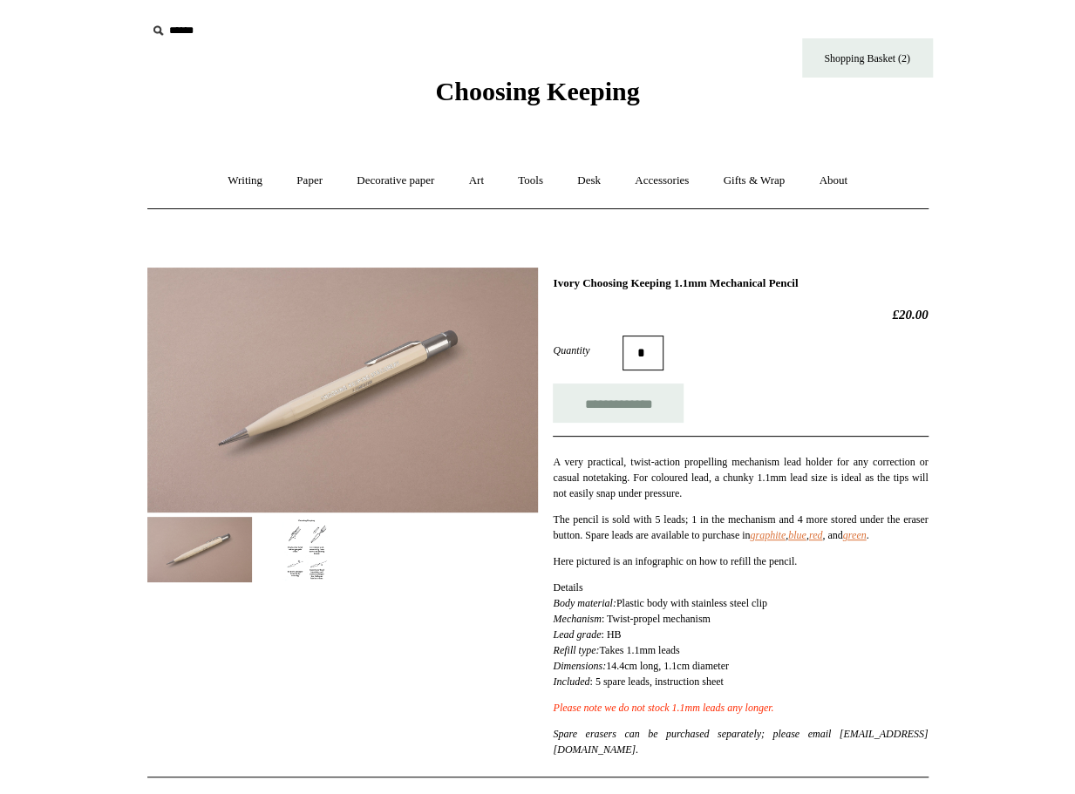
click at [366, 357] on img at bounding box center [342, 390] width 391 height 245
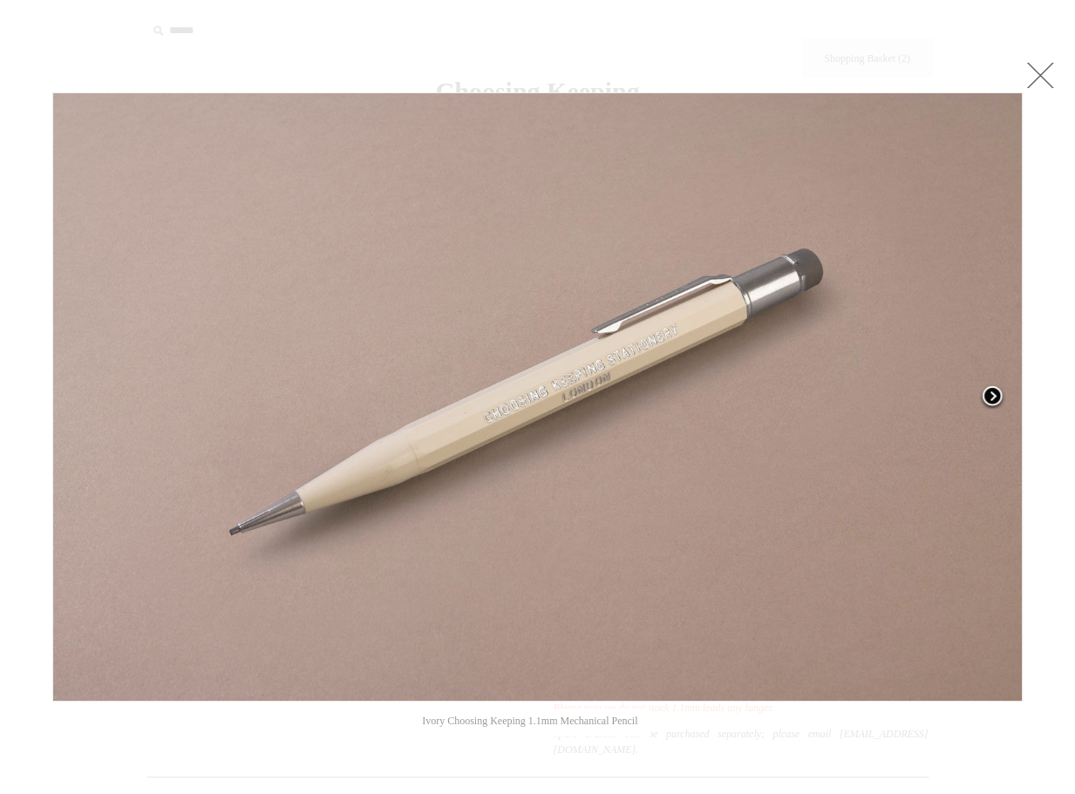
click at [992, 394] on span at bounding box center [992, 398] width 26 height 26
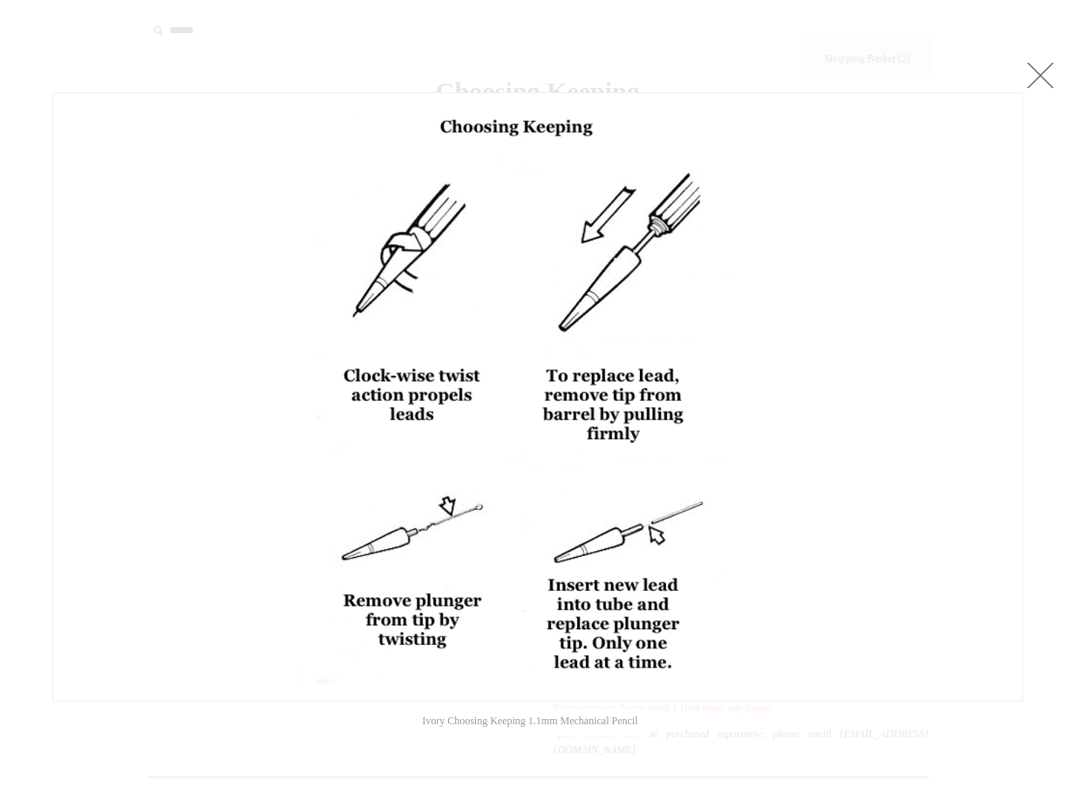
click at [1040, 76] on link at bounding box center [1040, 75] width 35 height 35
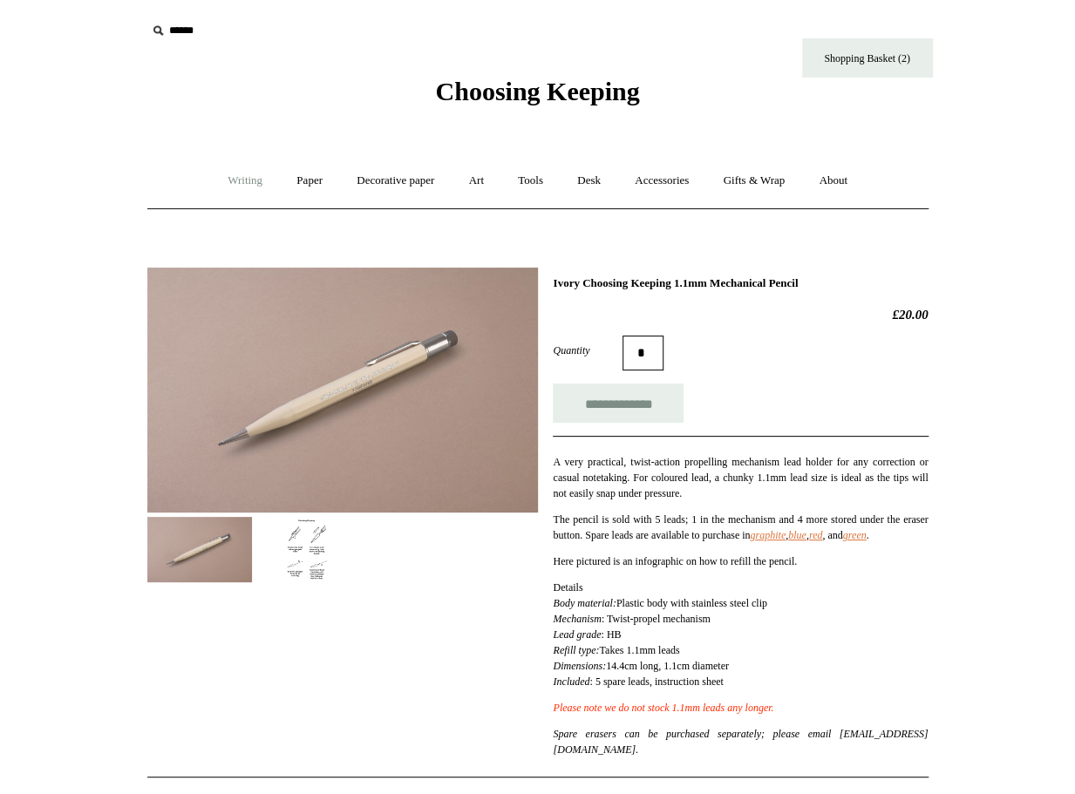
click at [242, 182] on link "Writing +" at bounding box center [245, 181] width 66 height 46
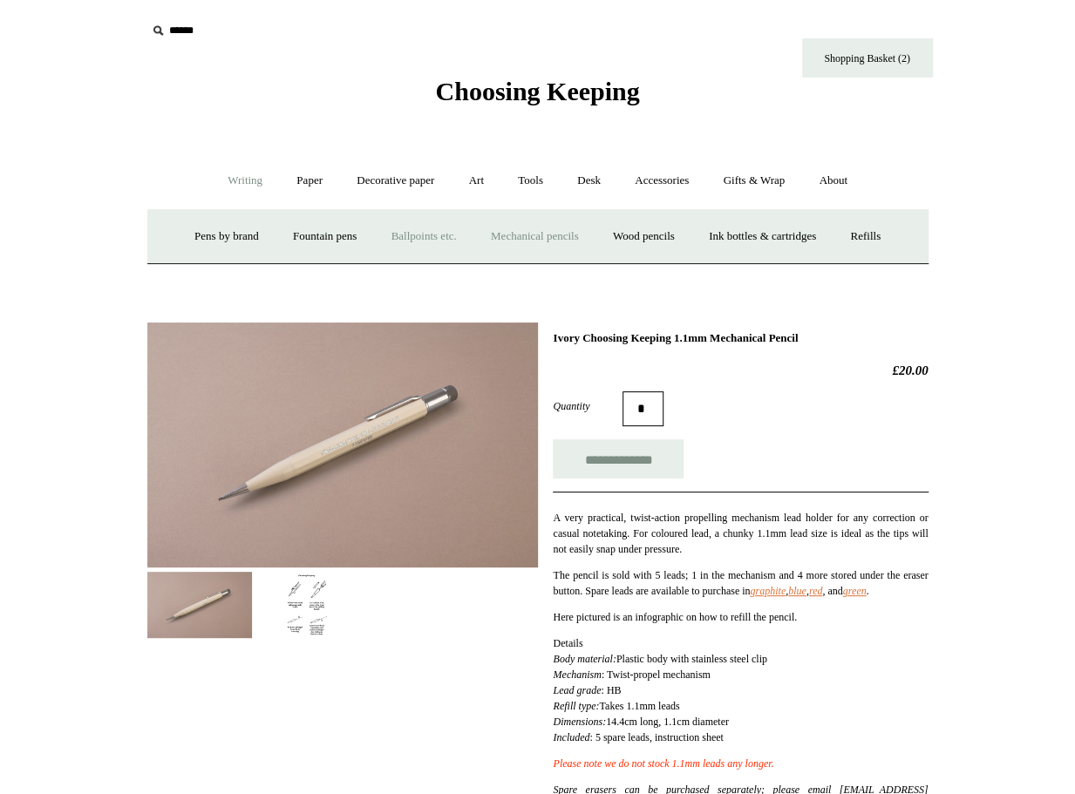
click at [398, 238] on link "Ballpoints etc. +" at bounding box center [424, 237] width 97 height 46
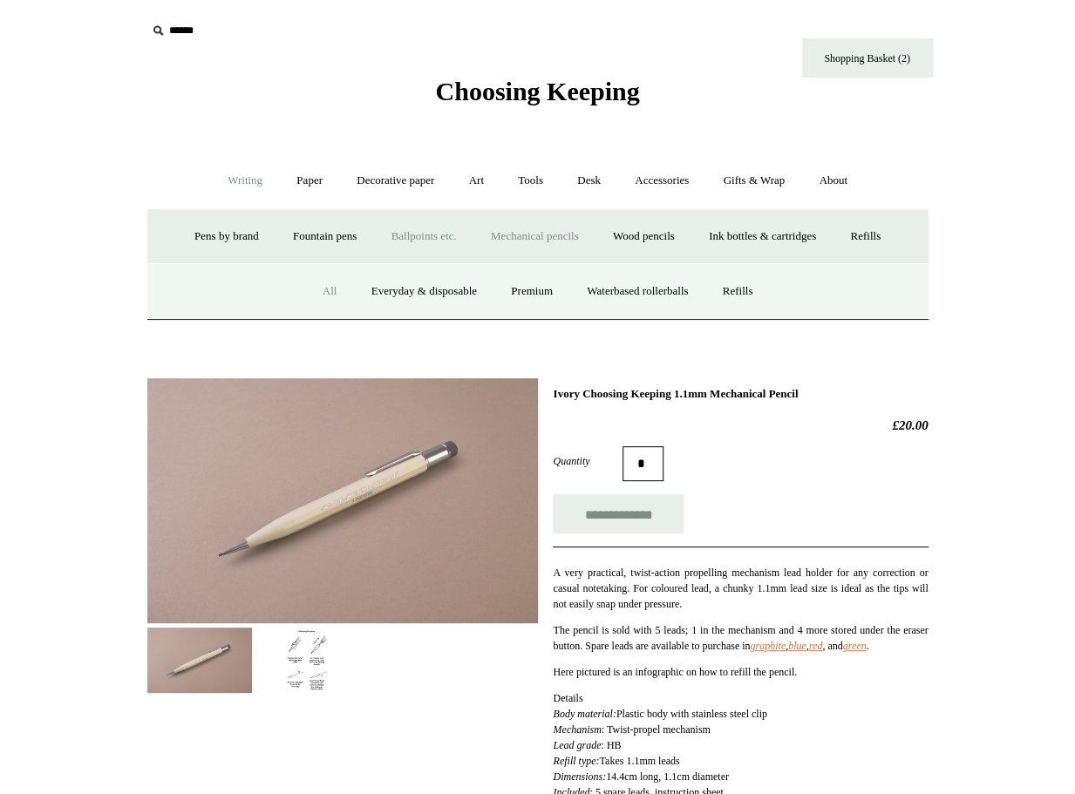
click at [308, 286] on link "All" at bounding box center [330, 292] width 46 height 46
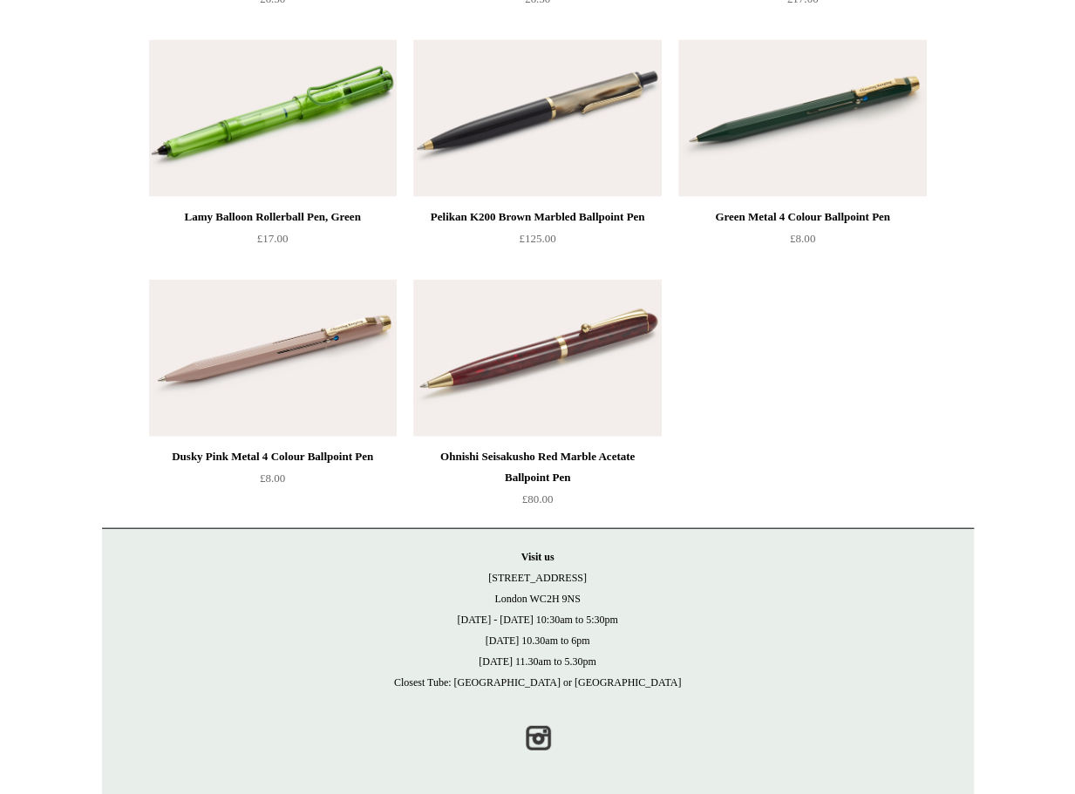
scroll to position [8105, 0]
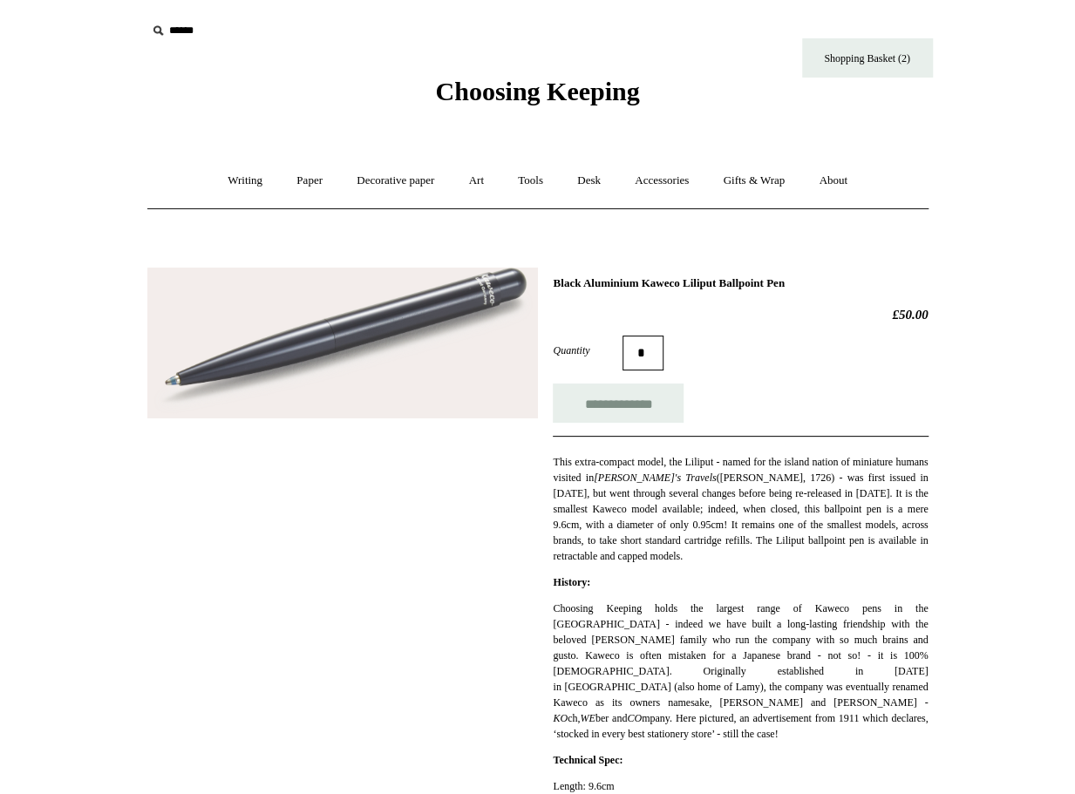
click at [233, 355] on img at bounding box center [342, 343] width 391 height 151
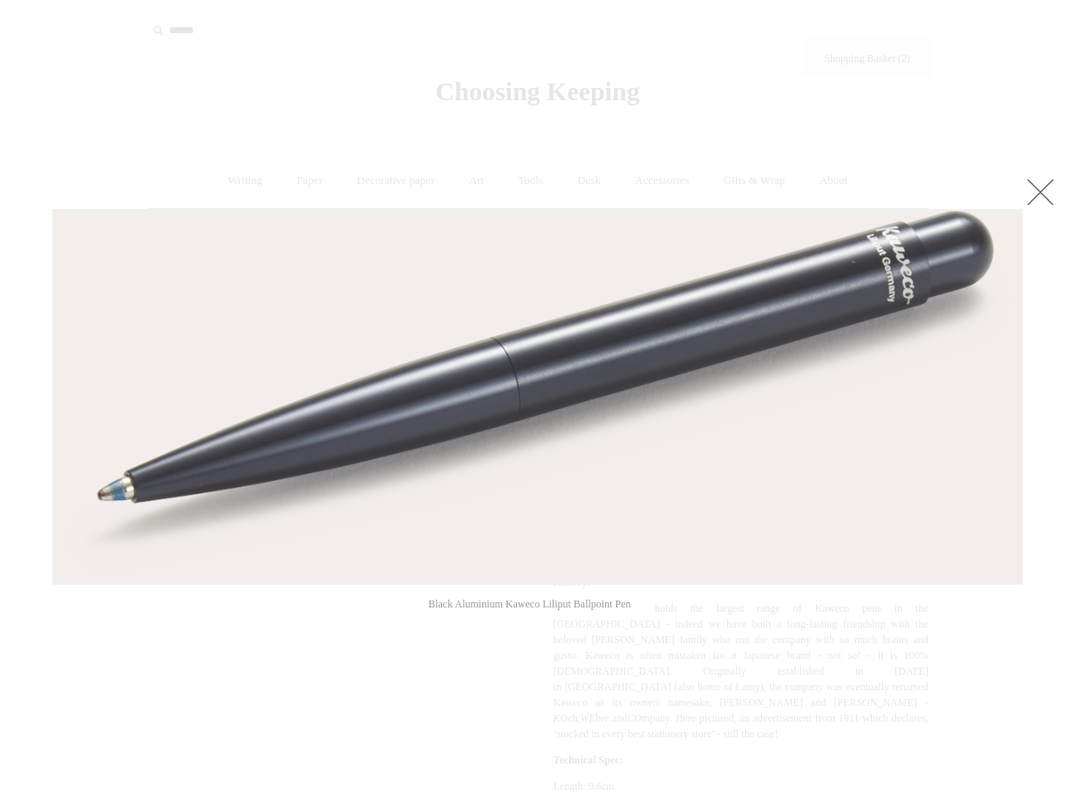
click at [1043, 191] on link at bounding box center [1040, 191] width 35 height 35
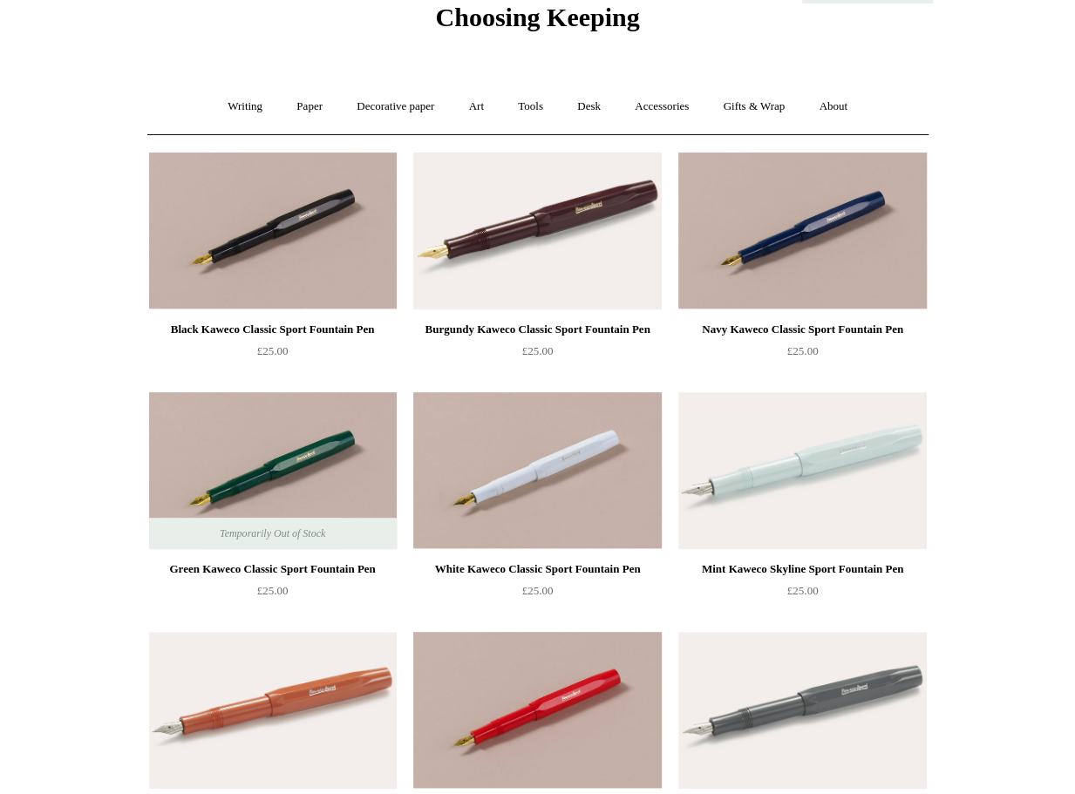
scroll to position [116, 0]
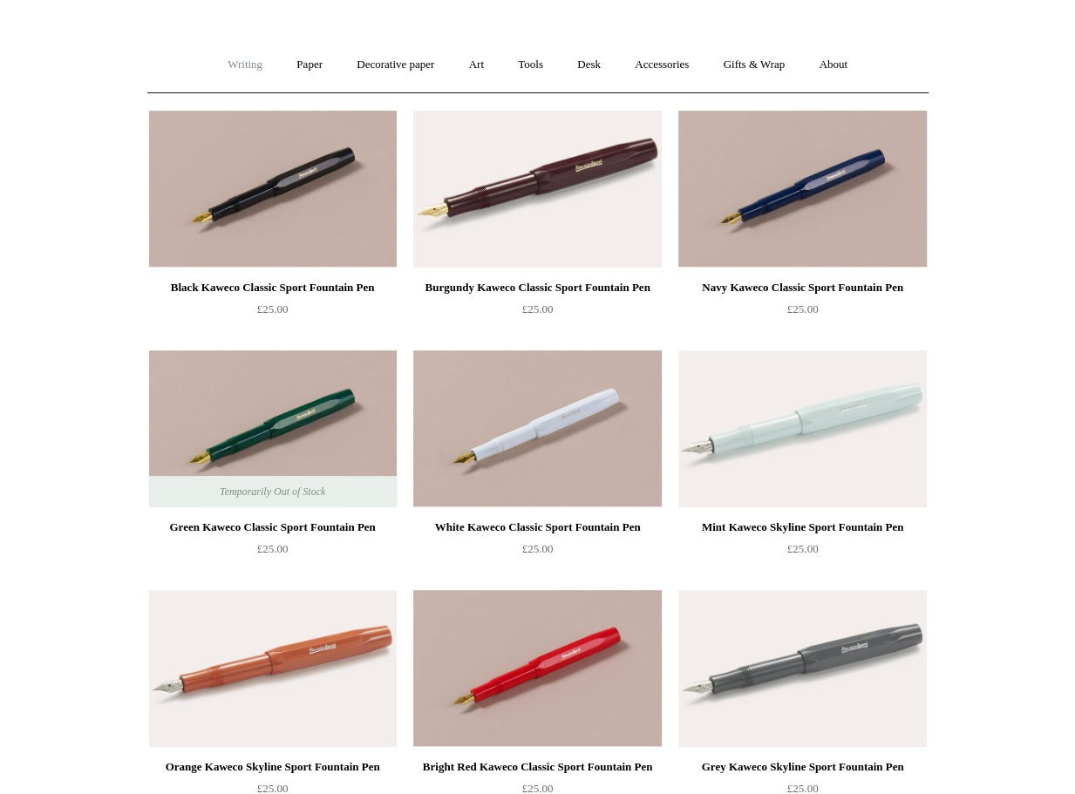
click at [248, 67] on link "Writing +" at bounding box center [245, 65] width 66 height 46
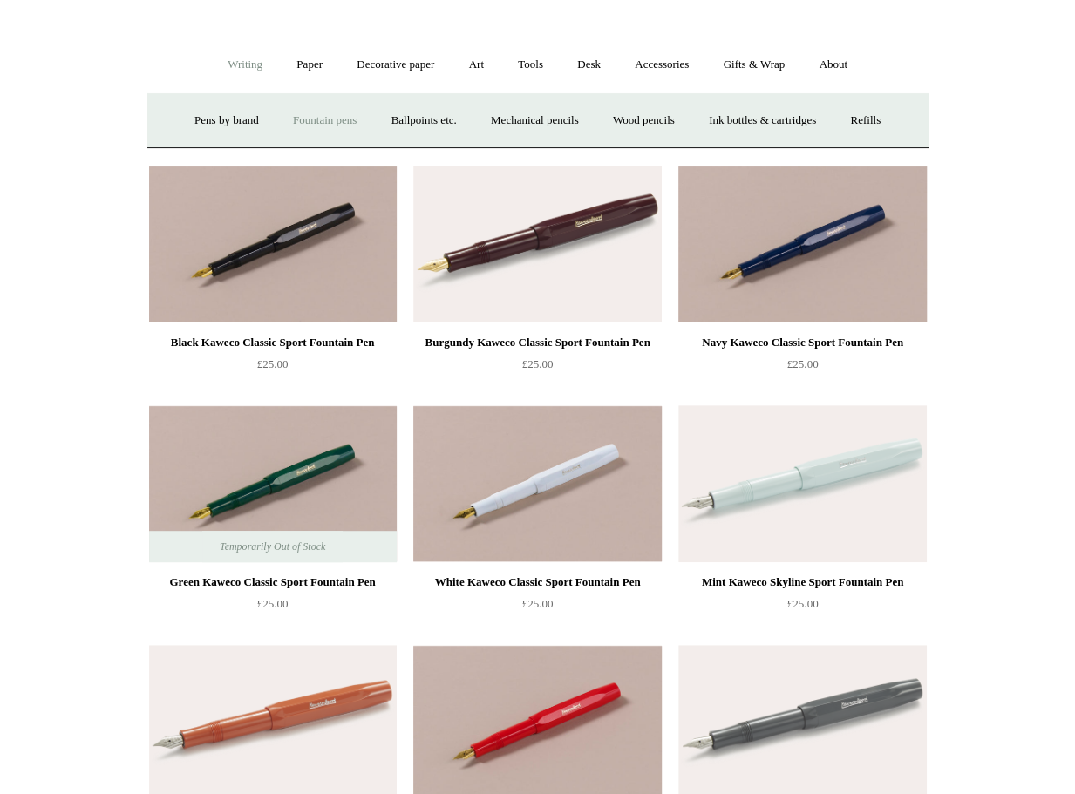
click at [286, 116] on link "Fountain pens +" at bounding box center [324, 121] width 95 height 46
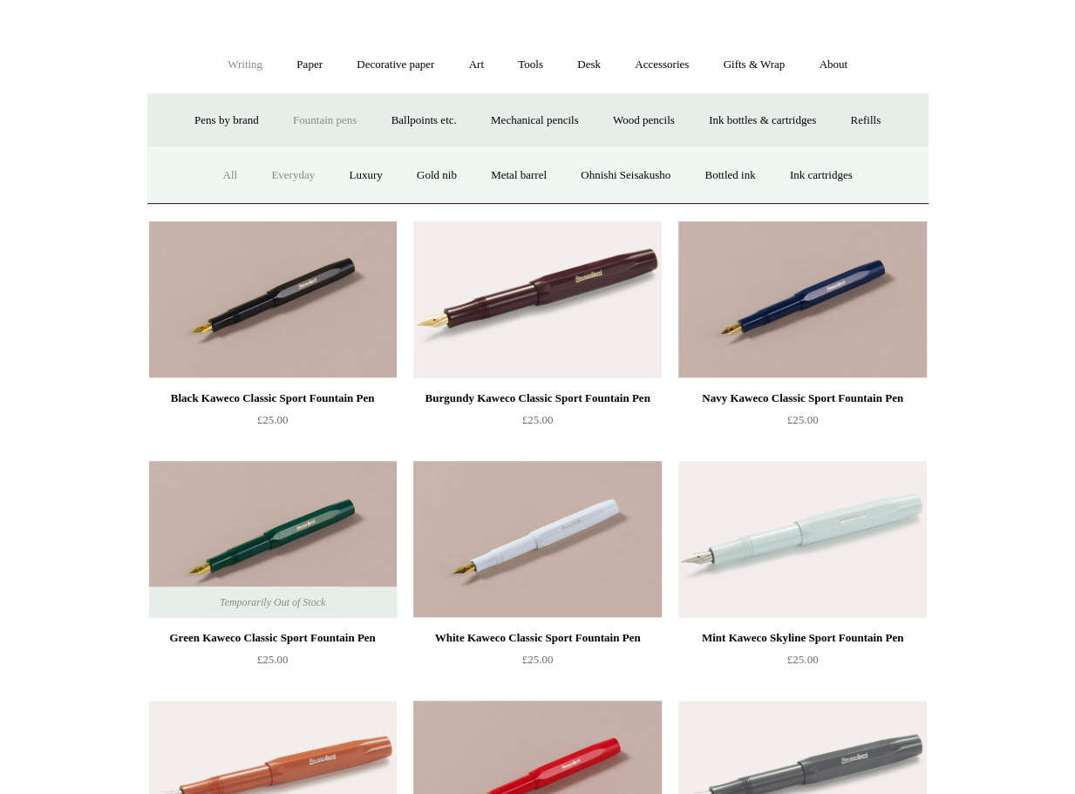
click at [288, 173] on link "Everyday" at bounding box center [292, 176] width 75 height 46
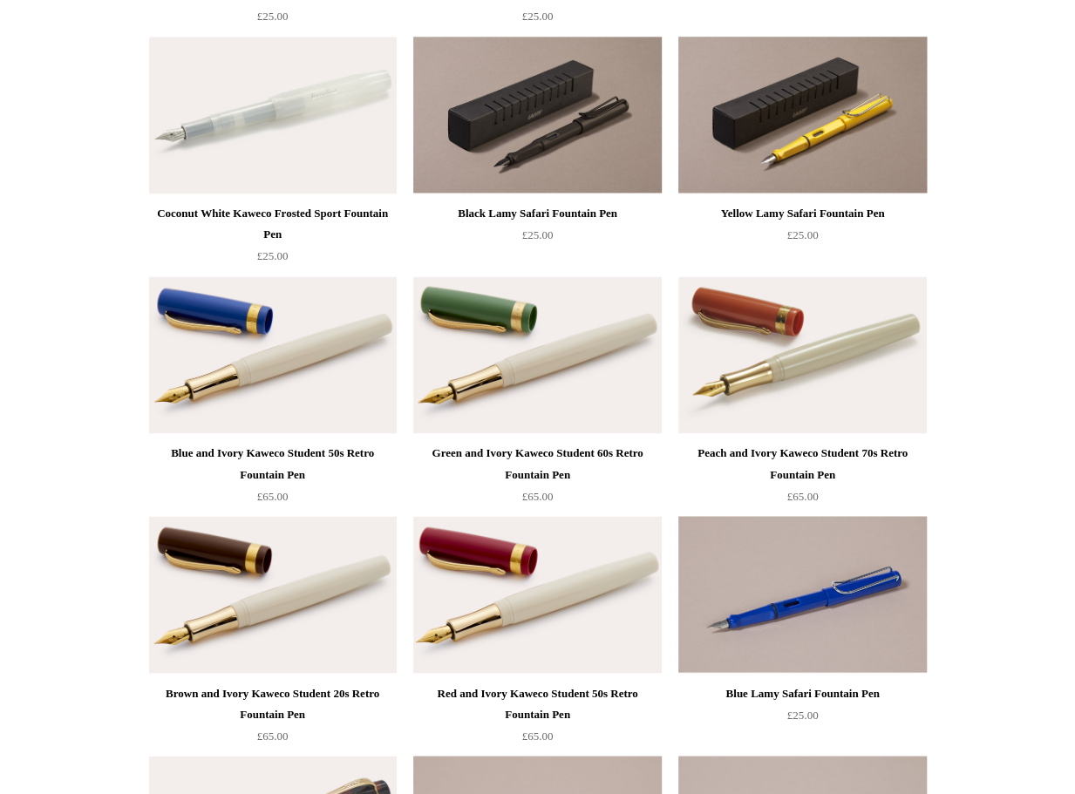
scroll to position [1057, 0]
